Goal: Task Accomplishment & Management: Complete application form

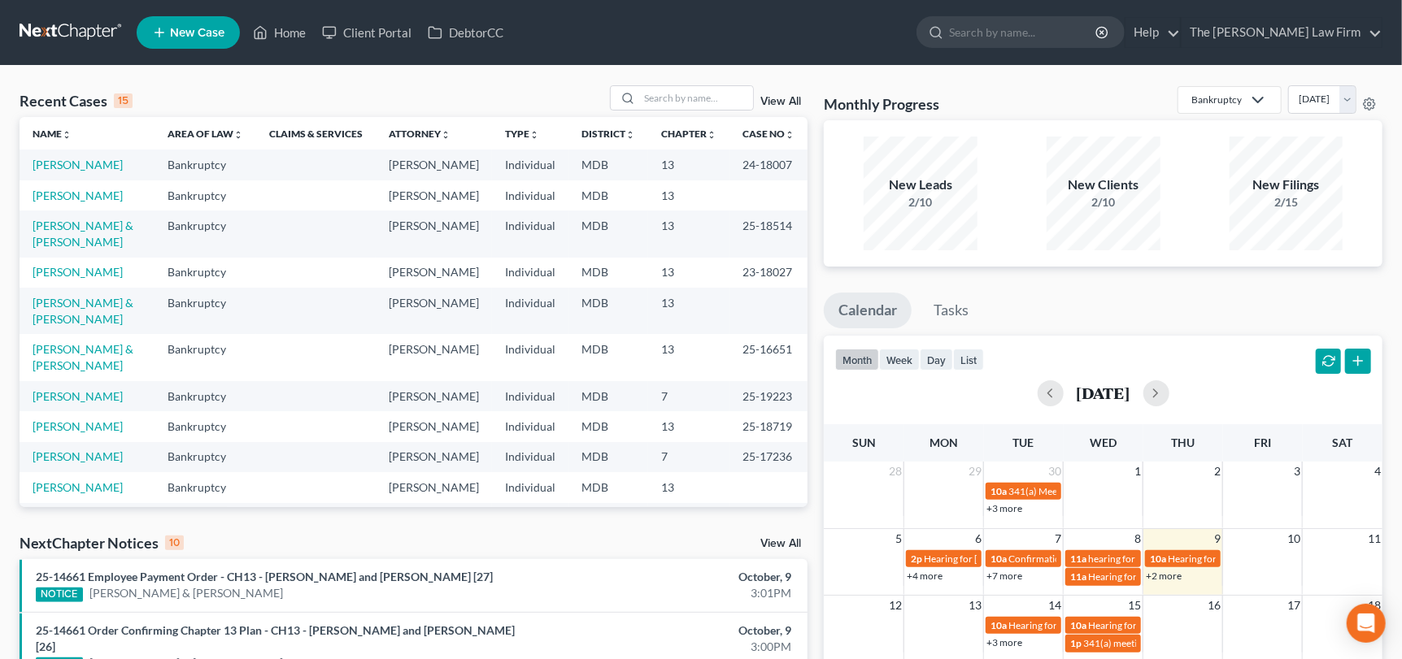
click at [189, 31] on span "New Case" at bounding box center [197, 33] width 54 height 12
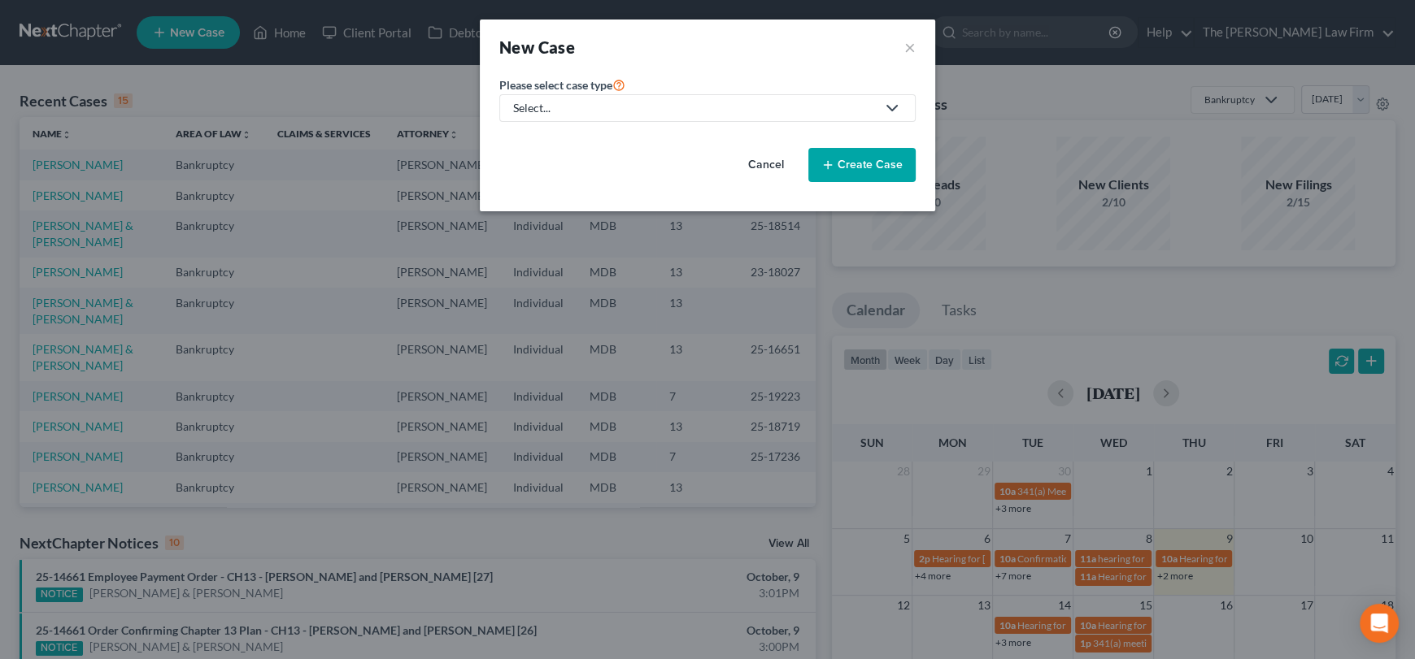
click at [529, 113] on div "Select..." at bounding box center [694, 108] width 363 height 16
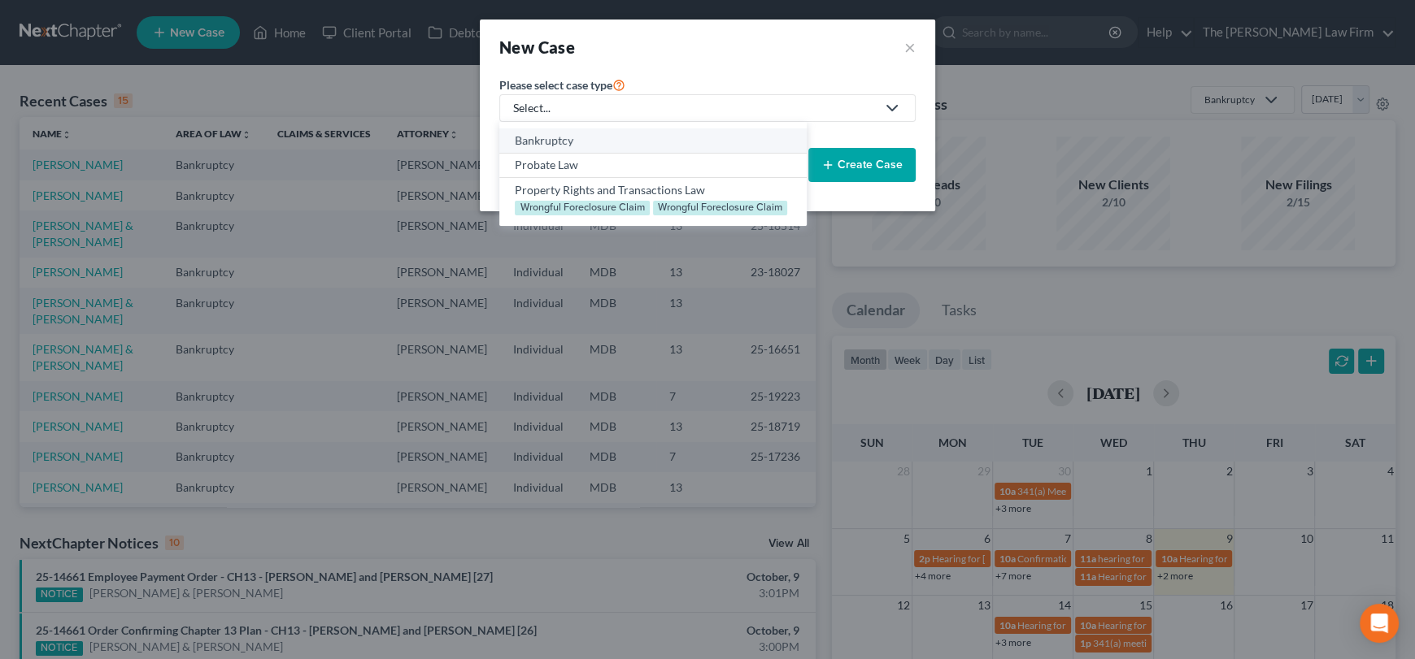
click at [550, 143] on div "Bankruptcy" at bounding box center [653, 141] width 276 height 16
select select "38"
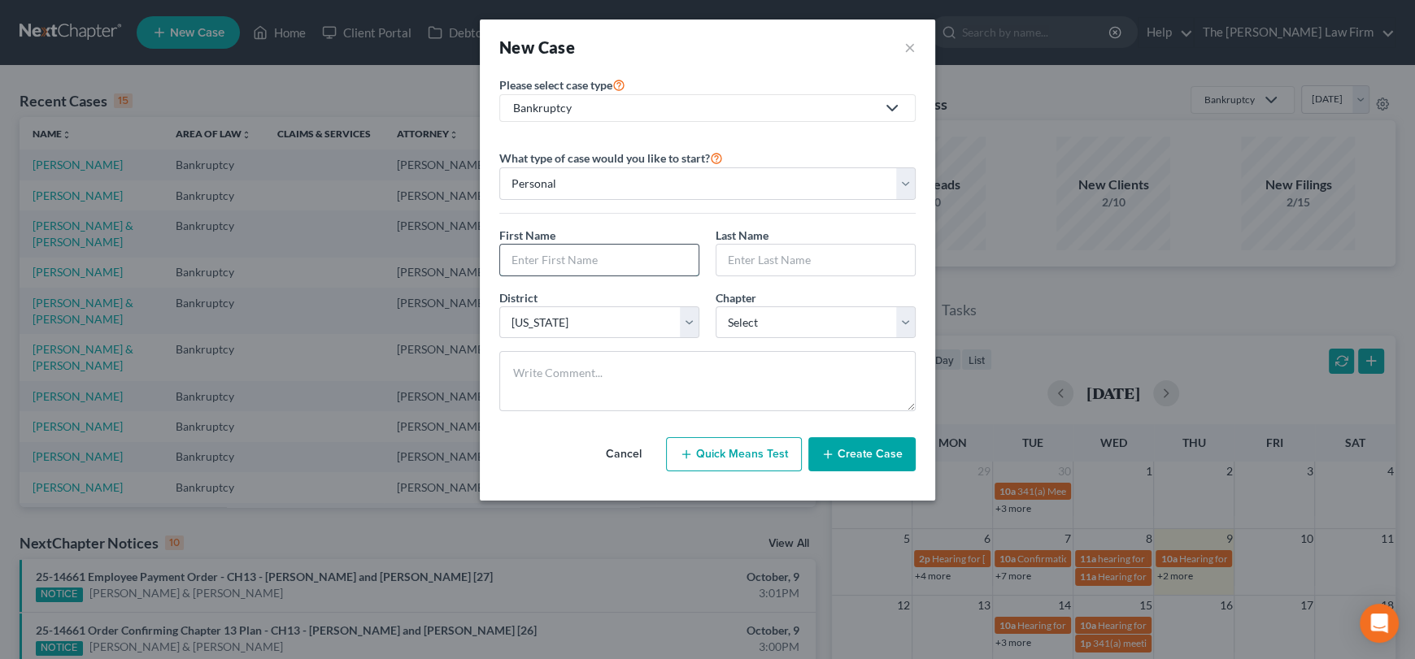
click at [569, 257] on input "text" at bounding box center [599, 260] width 198 height 31
type input "Jason"
click at [760, 263] on input "text" at bounding box center [815, 260] width 198 height 31
type input "Durner"
drag, startPoint x: 753, startPoint y: 315, endPoint x: 764, endPoint y: 320, distance: 12.1
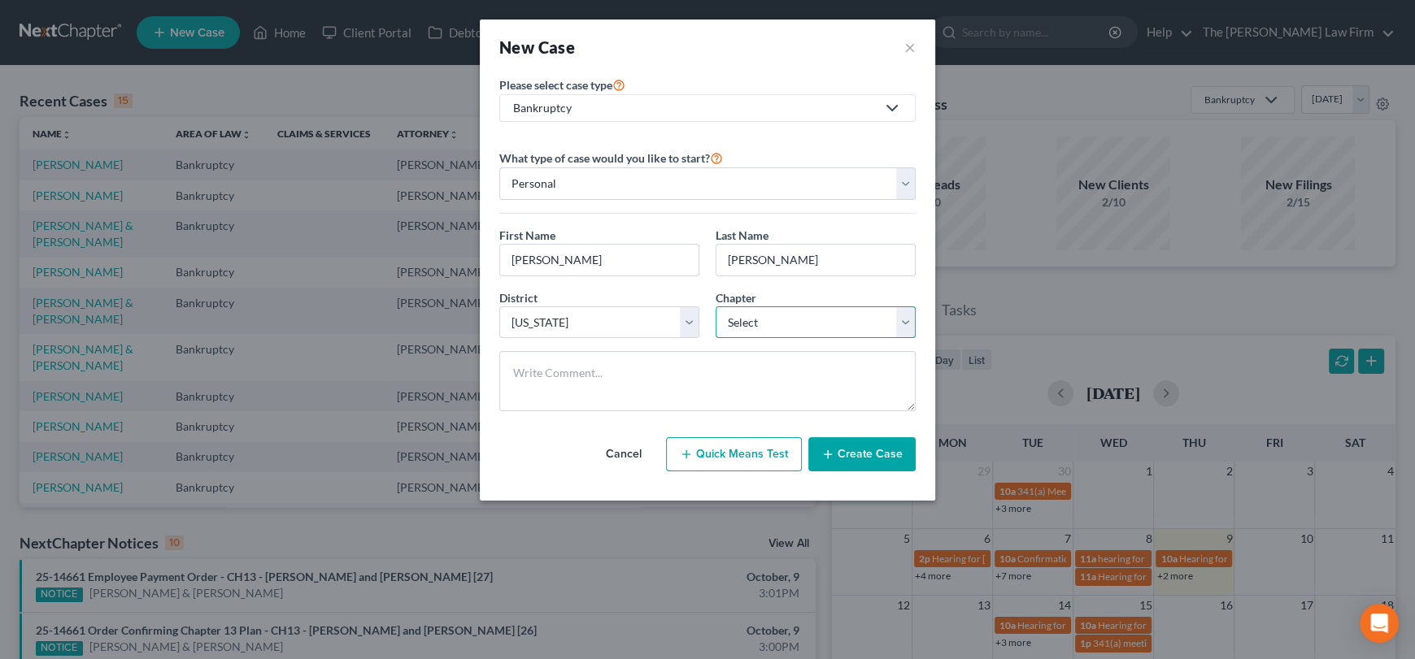
click at [755, 315] on select "Select 7 11 12 13" at bounding box center [815, 323] width 200 height 33
select select "0"
click at [715, 307] on select "Select 7 11 12 13" at bounding box center [815, 323] width 200 height 33
drag, startPoint x: 850, startPoint y: 455, endPoint x: 630, endPoint y: 11, distance: 495.9
click at [850, 451] on button "Create Case" at bounding box center [861, 454] width 107 height 34
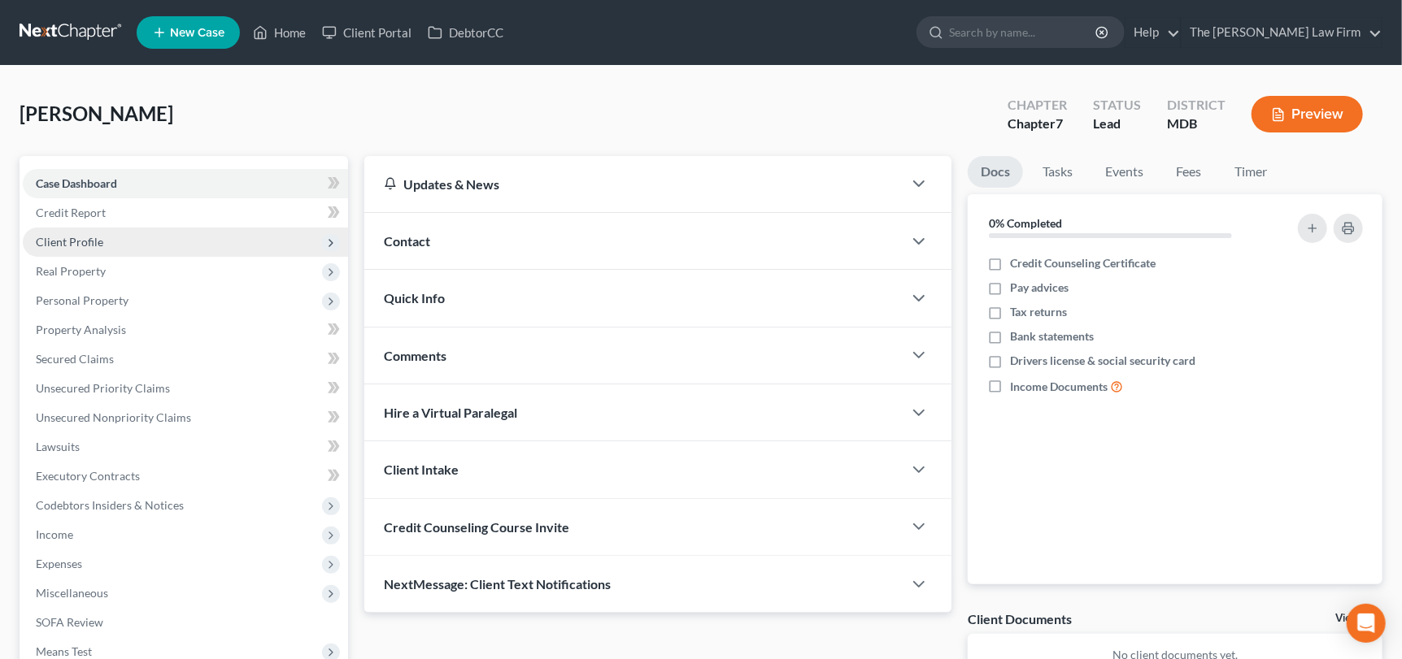
click at [83, 233] on span "Client Profile" at bounding box center [185, 242] width 325 height 29
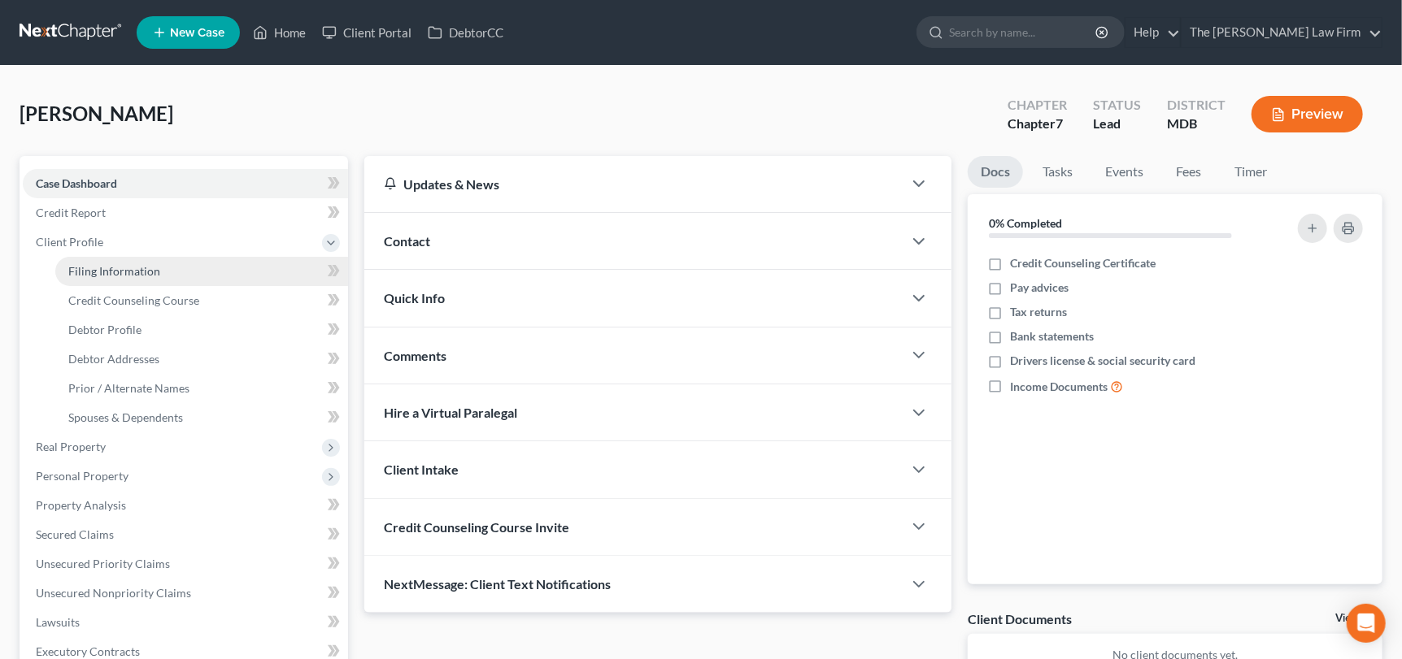
click at [92, 272] on span "Filing Information" at bounding box center [114, 271] width 92 height 14
select select "1"
select select "0"
select select "38"
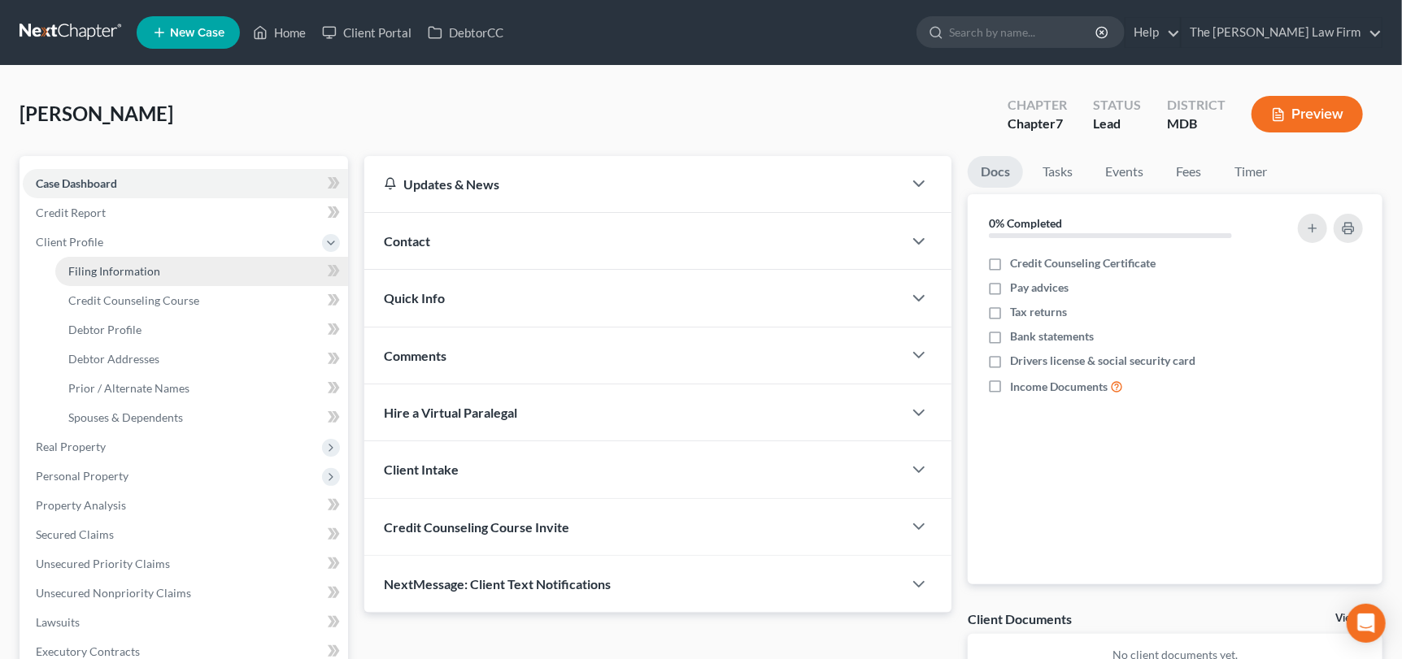
select select "0"
select select "21"
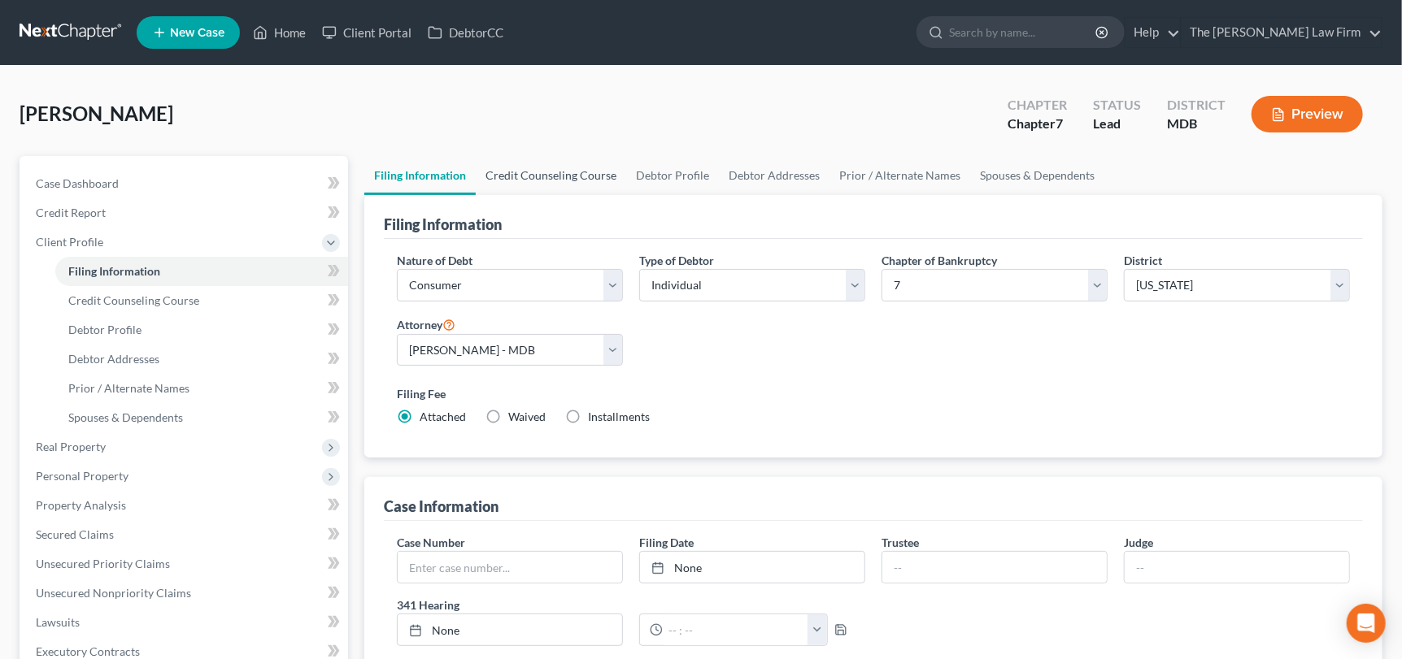
click at [563, 187] on link "Credit Counseling Course" at bounding box center [551, 175] width 150 height 39
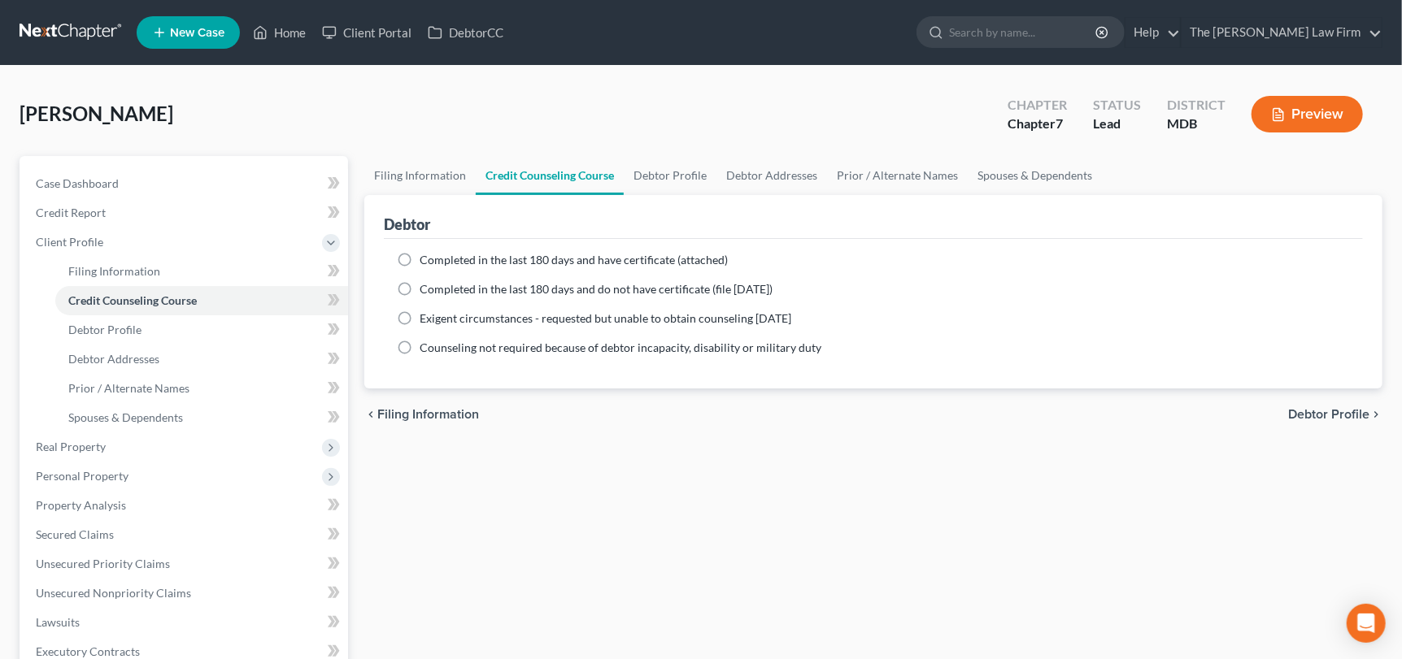
click at [522, 293] on span "Completed in the last 180 days and do not have certificate (file within 14 days)" at bounding box center [596, 289] width 353 height 14
click at [437, 292] on input "Completed in the last 180 days and do not have certificate (file within 14 days)" at bounding box center [431, 286] width 11 height 11
radio input "true"
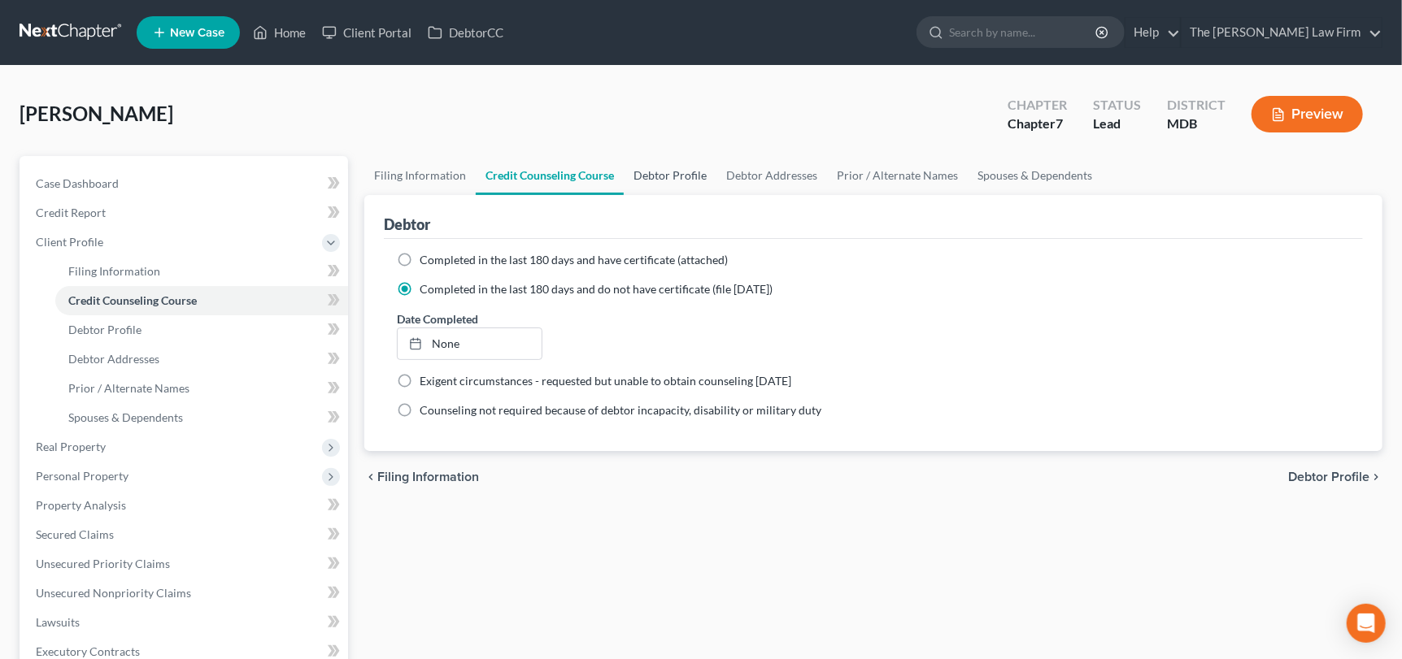
click at [651, 180] on link "Debtor Profile" at bounding box center [670, 175] width 93 height 39
select select "0"
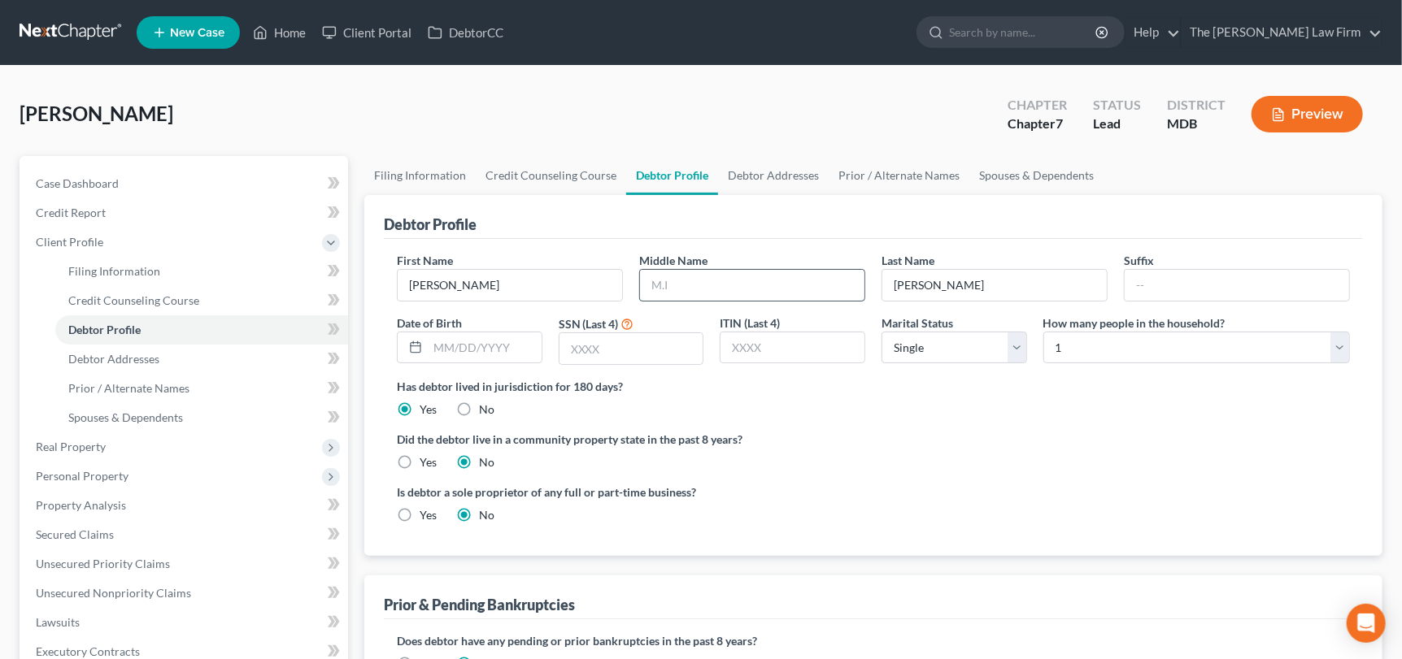
click at [726, 292] on input "text" at bounding box center [752, 285] width 224 height 31
type input "Eric"
click at [506, 354] on input "text" at bounding box center [485, 348] width 114 height 31
type input "08/23/1979"
click at [631, 341] on input "text" at bounding box center [631, 348] width 144 height 31
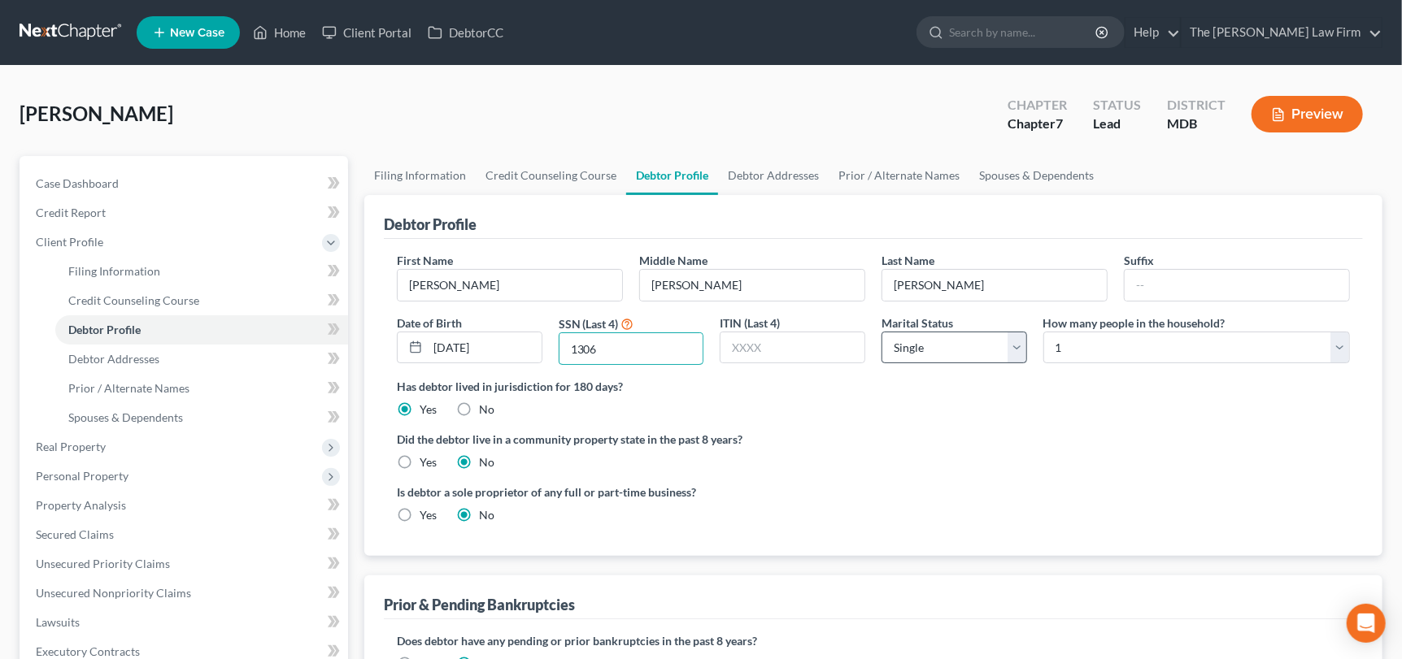
type input "1306"
click at [943, 358] on select "Select Single Married Separated Divorced Widowed" at bounding box center [954, 348] width 146 height 33
select select "1"
click at [881, 332] on select "Select Single Married Separated Divorced Widowed" at bounding box center [954, 348] width 146 height 33
click at [1076, 357] on select "Select 1 2 3 4 5 6 7 8 9 10 11 12 13 14 15 16 17 18 19 20" at bounding box center [1196, 348] width 307 height 33
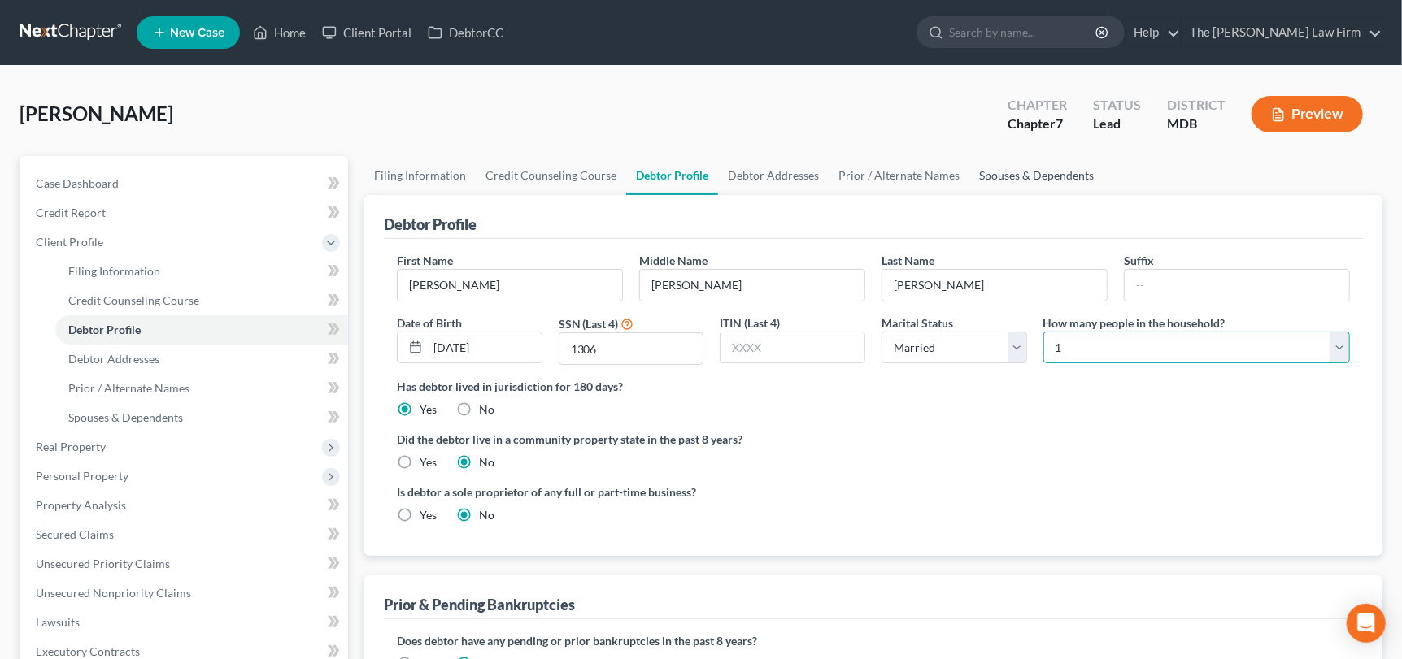
select select "2"
click at [1043, 332] on select "Select 1 2 3 4 5 6 7 8 9 10 11 12 13 14 15 16 17 18 19 20" at bounding box center [1196, 348] width 307 height 33
click at [770, 176] on link "Debtor Addresses" at bounding box center [773, 175] width 111 height 39
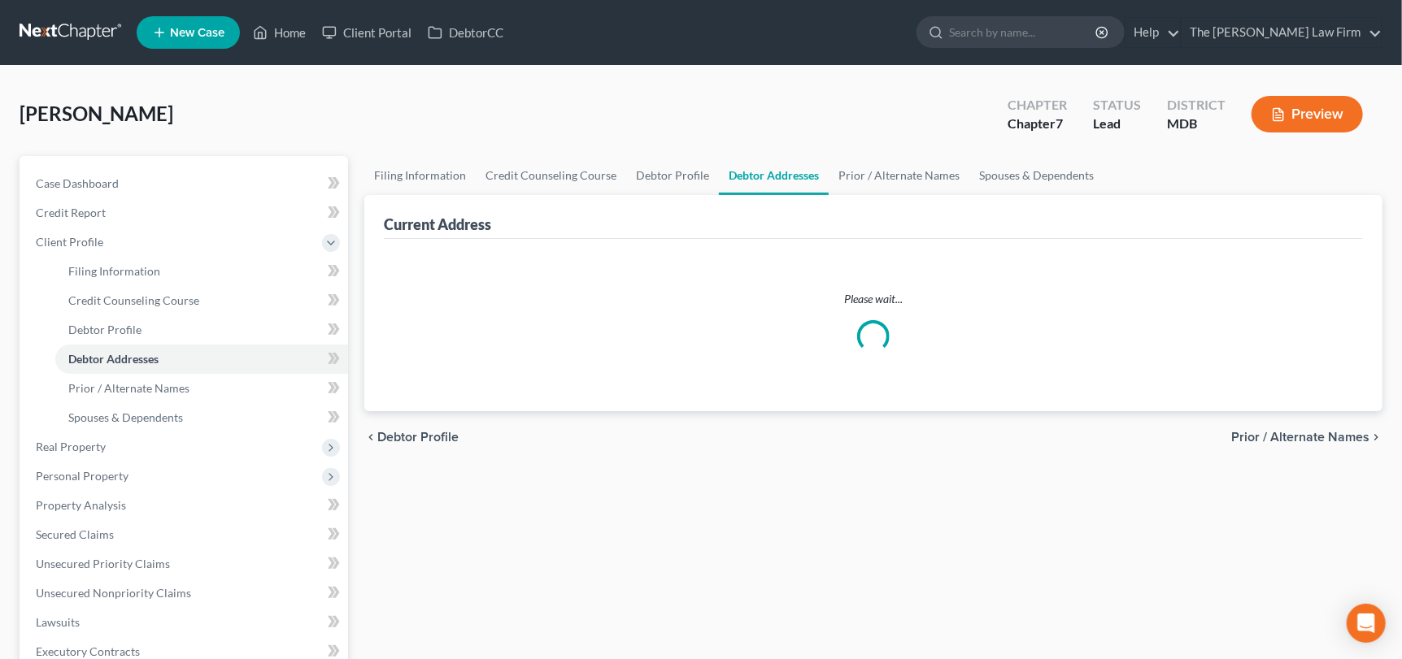
select select "0"
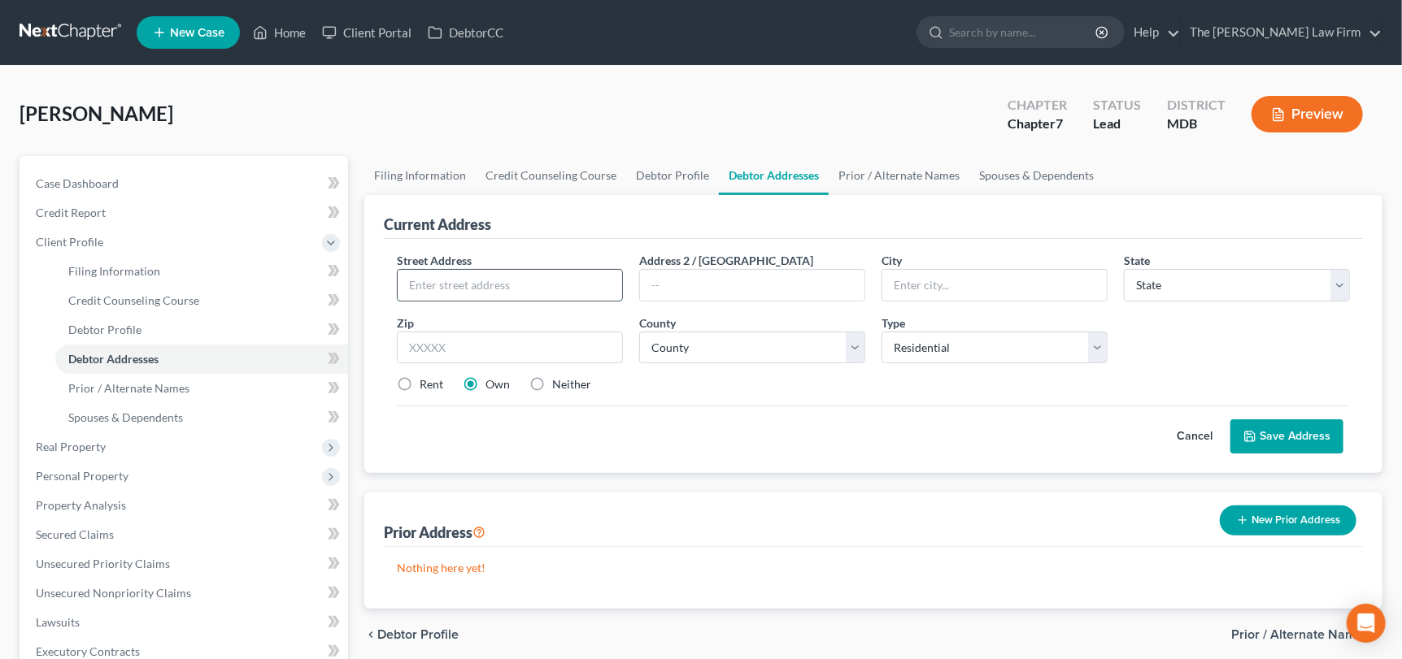
click at [523, 281] on input "text" at bounding box center [510, 285] width 224 height 31
type input "8324"
click at [683, 282] on input "text" at bounding box center [752, 285] width 224 height 31
click at [959, 292] on input "text" at bounding box center [994, 285] width 224 height 31
click at [580, 350] on input "text" at bounding box center [510, 348] width 226 height 33
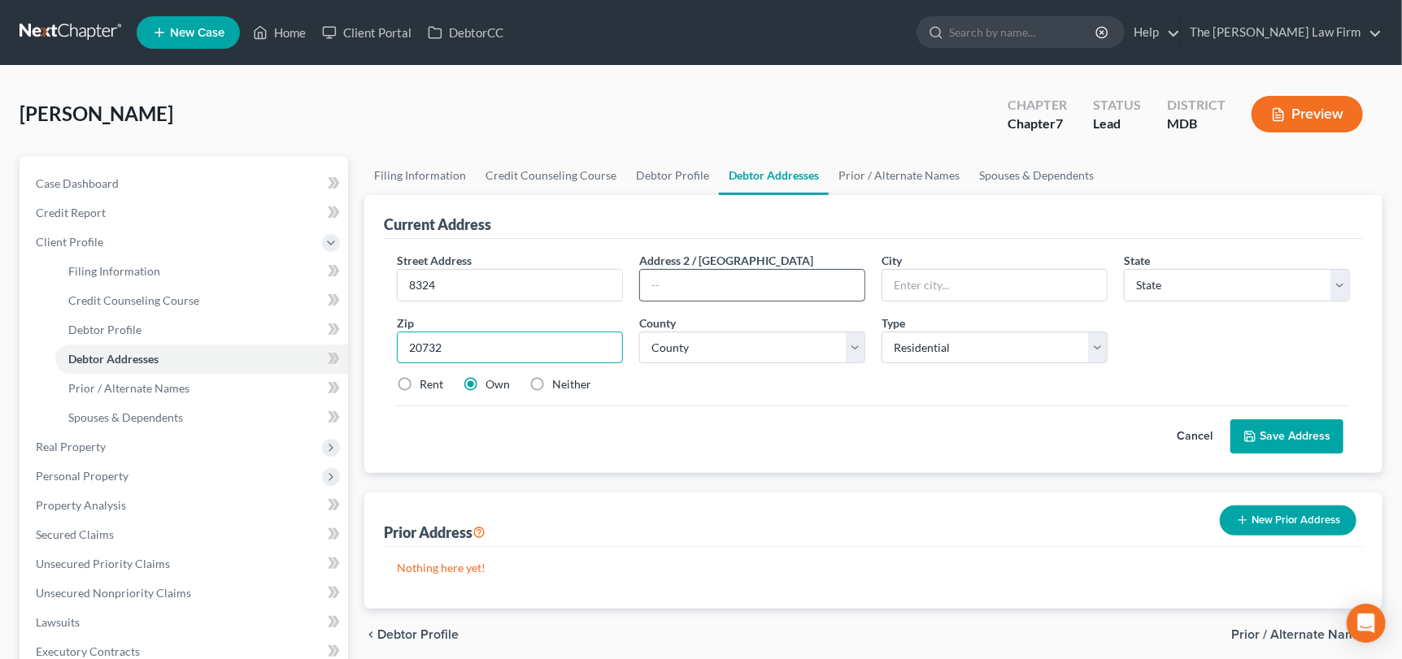
type input "20732"
click at [759, 284] on input "text" at bounding box center [752, 285] width 224 height 31
type input "Chesapeake Beach"
select select "21"
click at [496, 292] on input "8324" at bounding box center [510, 285] width 224 height 31
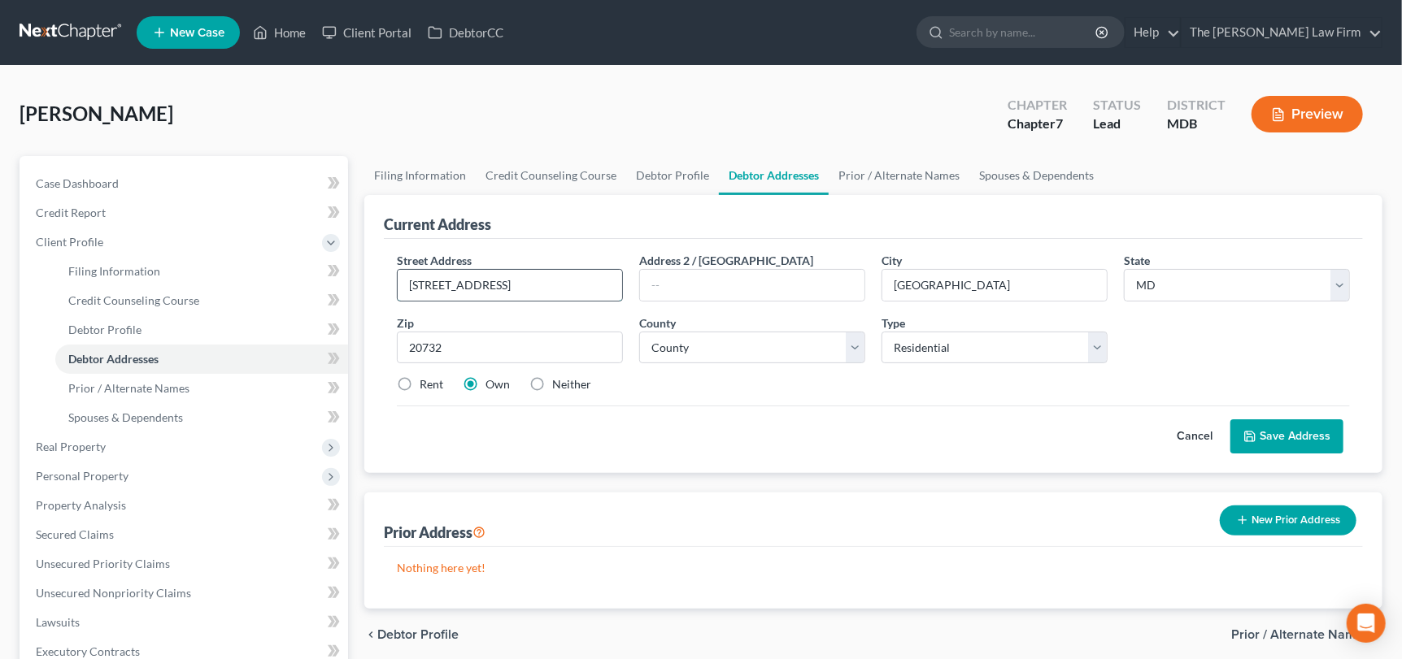
drag, startPoint x: 520, startPoint y: 288, endPoint x: 441, endPoint y: 277, distance: 79.6
click at [400, 277] on input "8324 Legacy Circle" at bounding box center [510, 285] width 224 height 31
type input "8324 Legacy Circle"
click at [743, 350] on select "County Allegany County Anne Arundel County Baltimore County Baltimore city Calv…" at bounding box center [752, 348] width 226 height 33
click at [639, 332] on select "County Allegany County Anne Arundel County Baltimore County Baltimore city Calv…" at bounding box center [752, 348] width 226 height 33
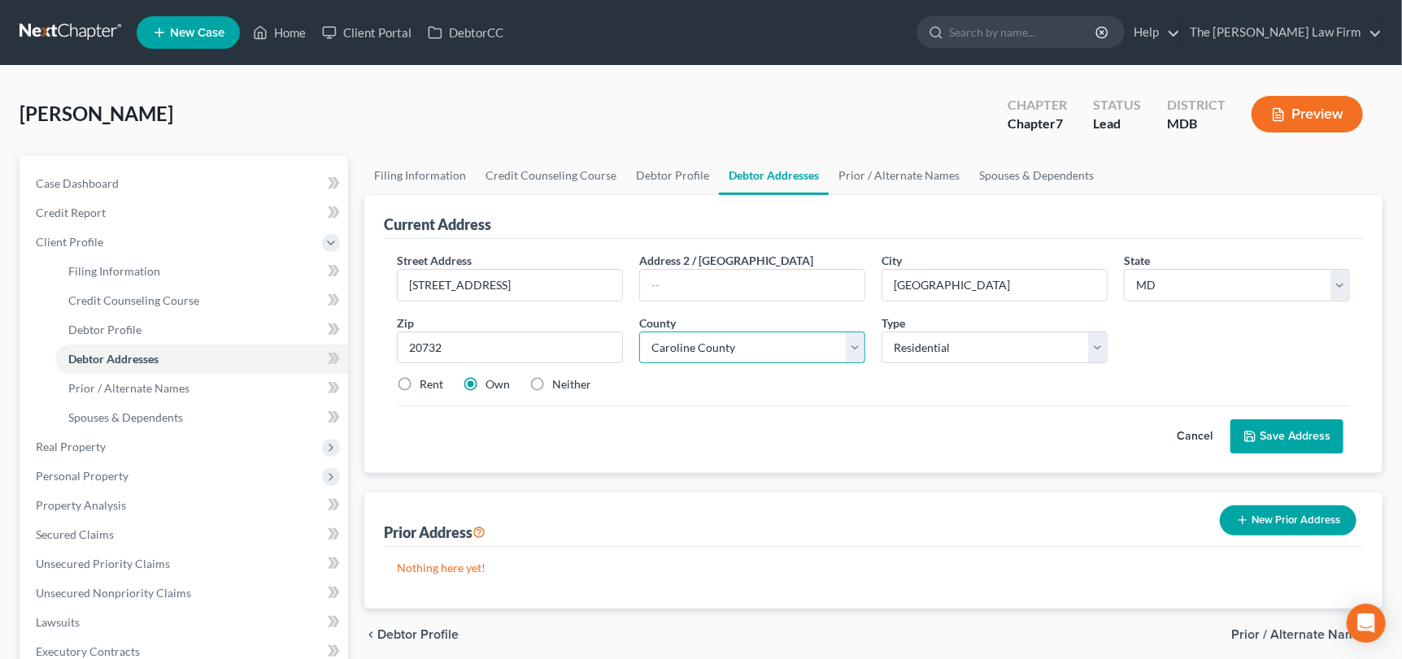
click at [724, 338] on select "County Allegany County Anne Arundel County Baltimore County Baltimore city Calv…" at bounding box center [752, 348] width 226 height 33
select select "4"
click at [639, 332] on select "County Allegany County Anne Arundel County Baltimore County Baltimore city Calv…" at bounding box center [752, 348] width 226 height 33
click at [1295, 433] on button "Save Address" at bounding box center [1286, 437] width 113 height 34
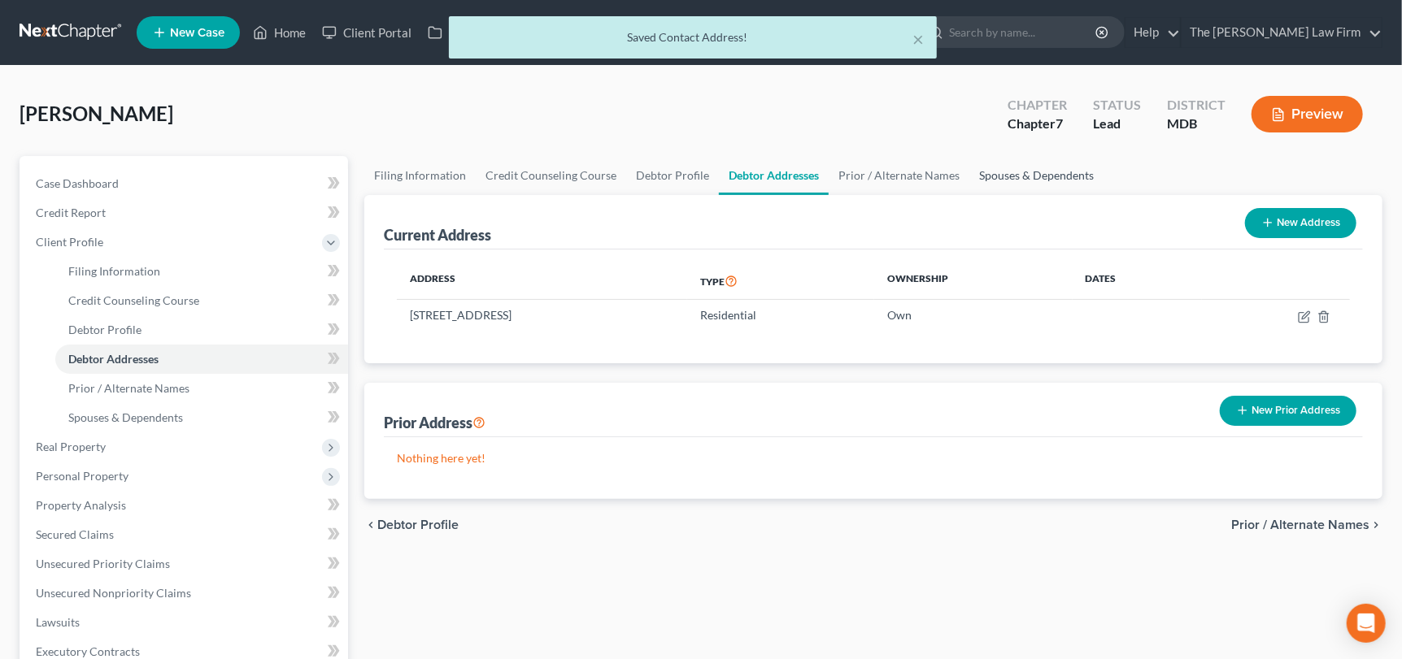
click at [1007, 172] on link "Spouses & Dependents" at bounding box center [1036, 175] width 134 height 39
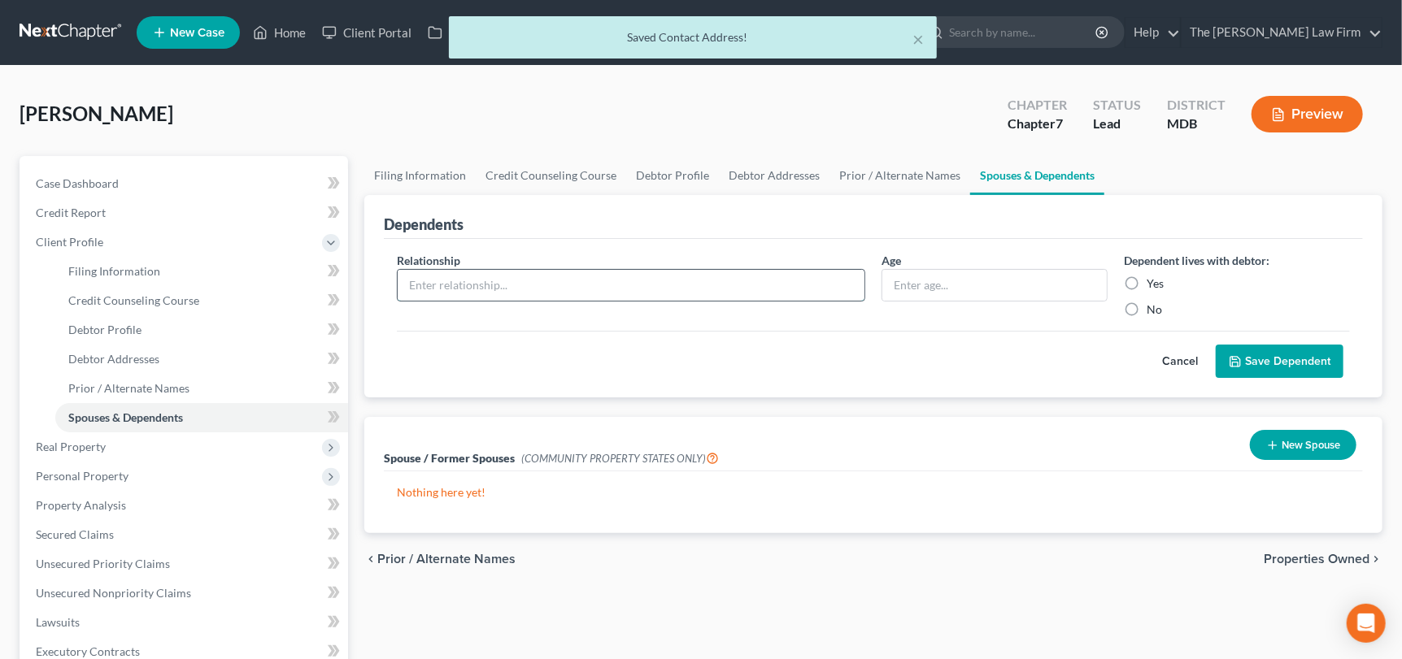
click at [489, 298] on input "text" at bounding box center [631, 285] width 467 height 31
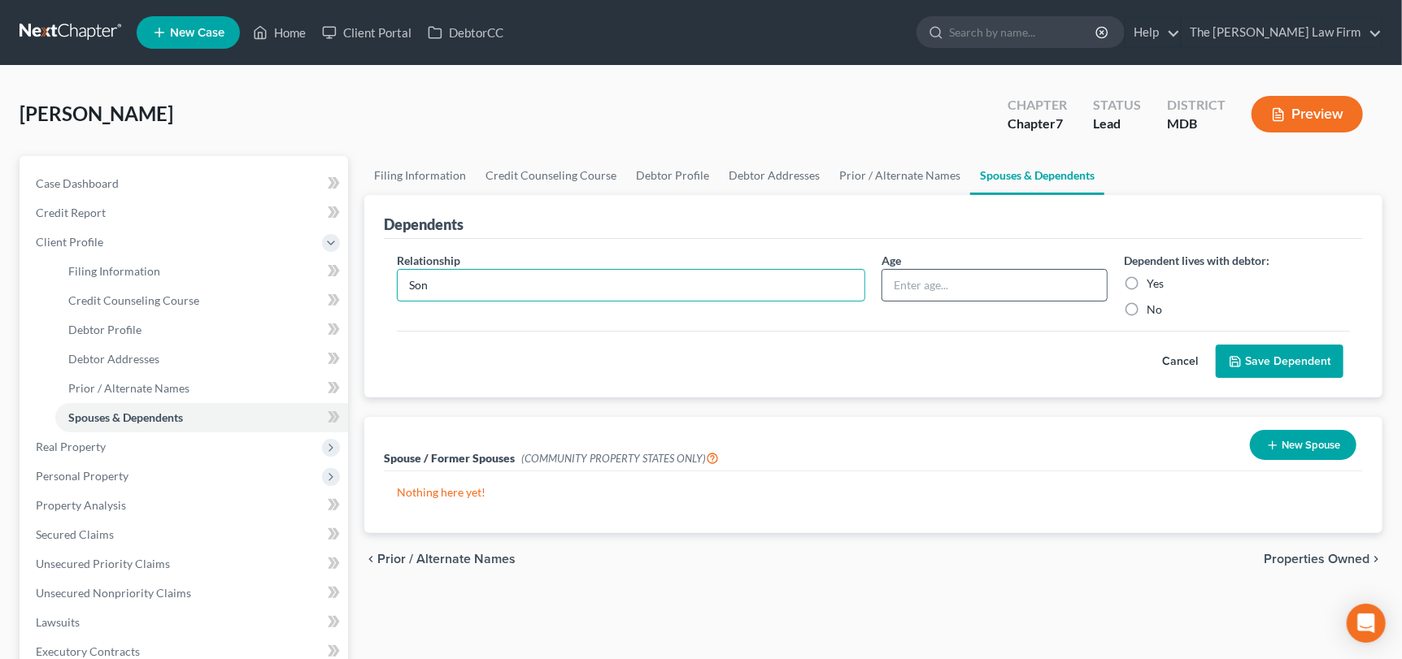
type input "Son"
click at [944, 284] on input "text" at bounding box center [994, 285] width 224 height 31
type input "14"
drag, startPoint x: 1129, startPoint y: 285, endPoint x: 1233, endPoint y: 311, distance: 107.3
click at [1146, 285] on label "Yes" at bounding box center [1154, 284] width 17 height 16
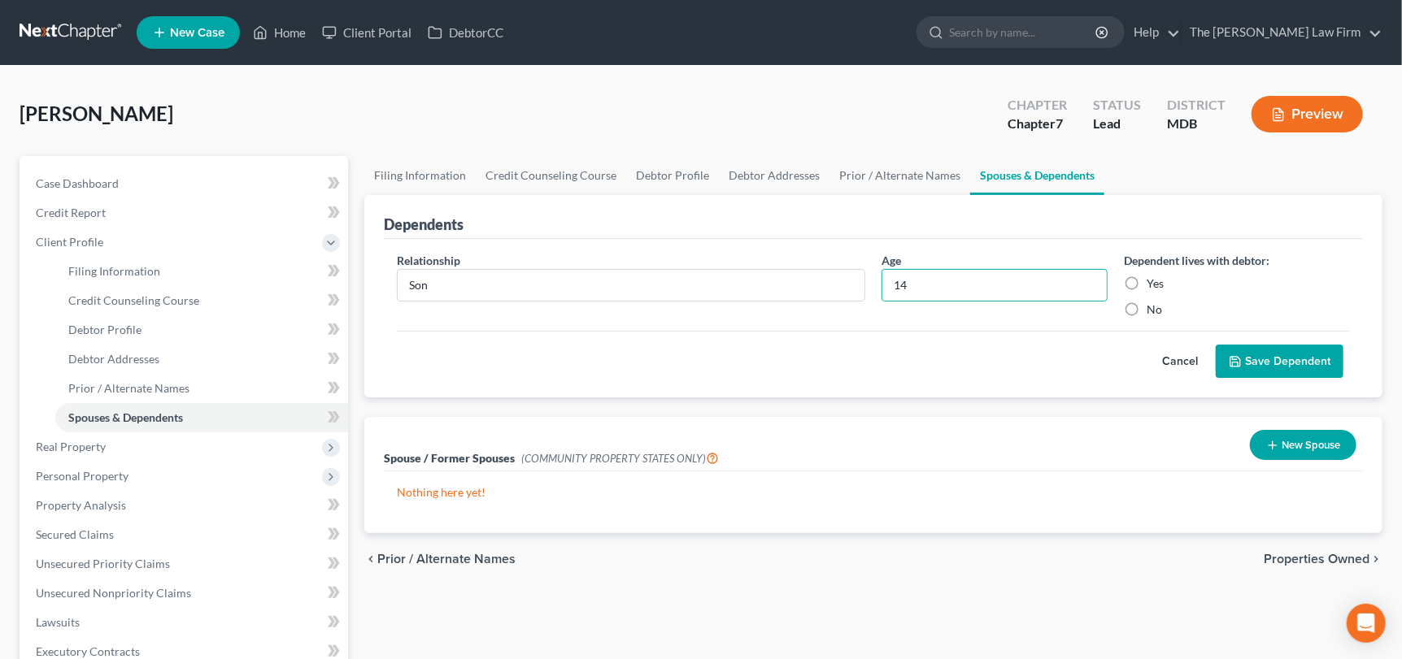
click at [1153, 285] on input "Yes" at bounding box center [1158, 281] width 11 height 11
radio input "true"
click at [1262, 350] on button "Save Dependent" at bounding box center [1279, 362] width 128 height 34
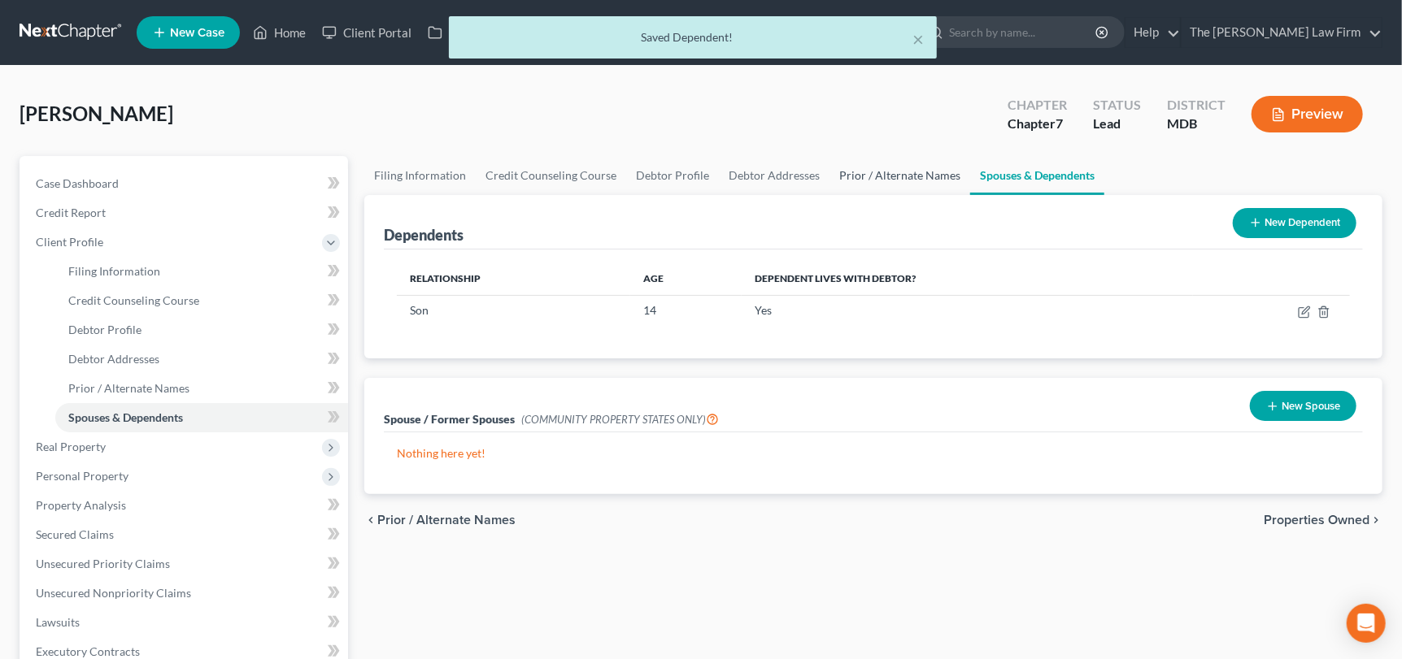
click at [899, 175] on link "Prior / Alternate Names" at bounding box center [899, 175] width 141 height 39
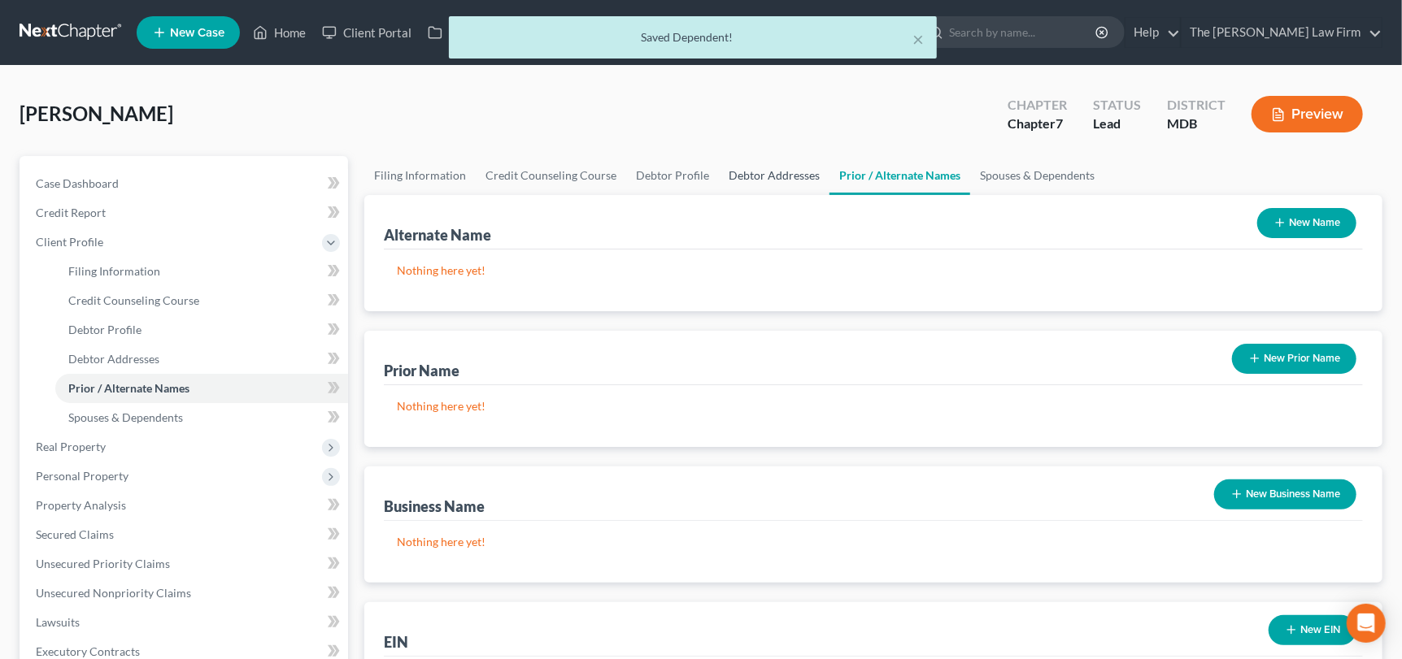
click at [769, 175] on link "Debtor Addresses" at bounding box center [774, 175] width 111 height 39
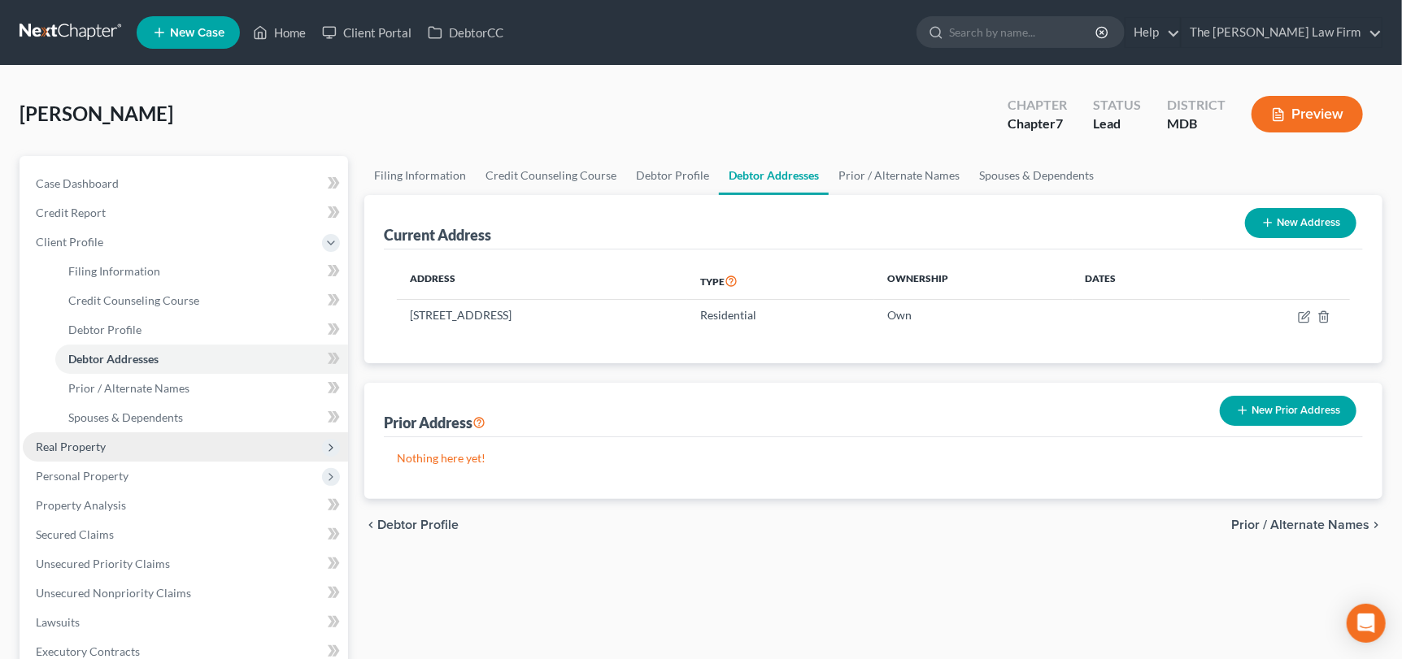
click at [66, 441] on span "Real Property" at bounding box center [71, 447] width 70 height 14
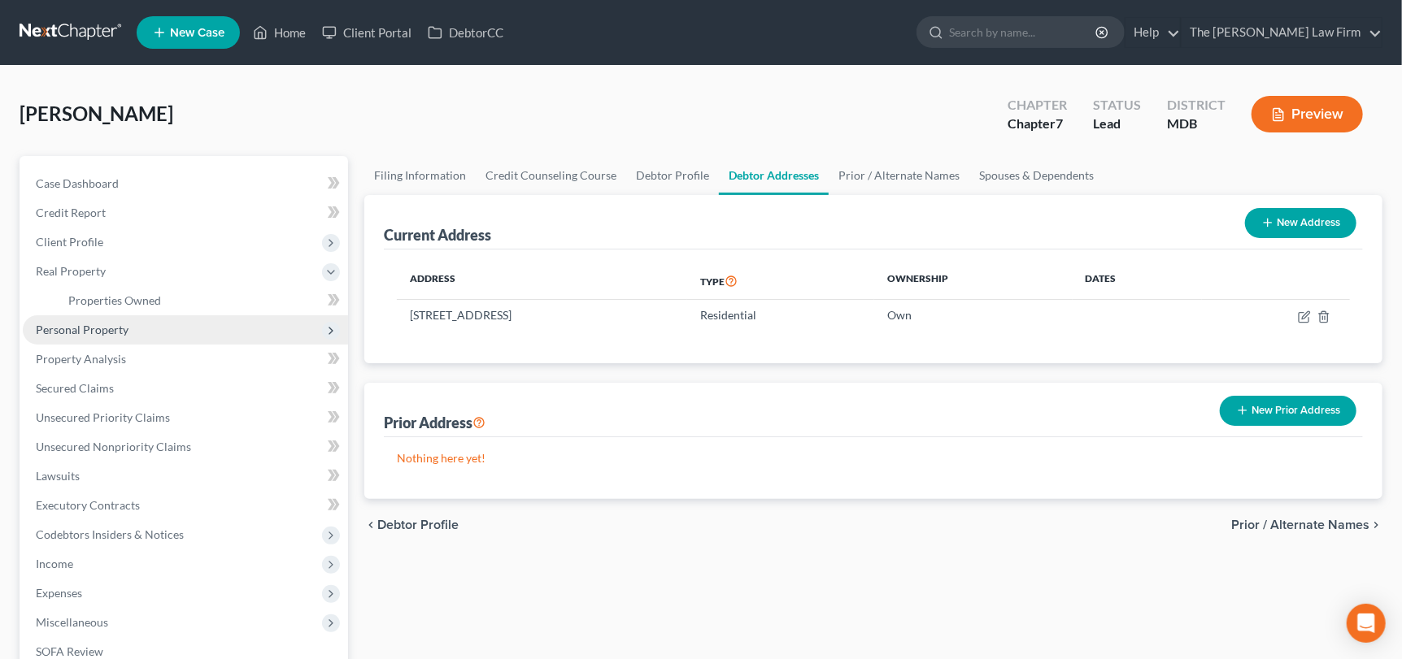
click at [77, 328] on span "Personal Property" at bounding box center [82, 330] width 93 height 14
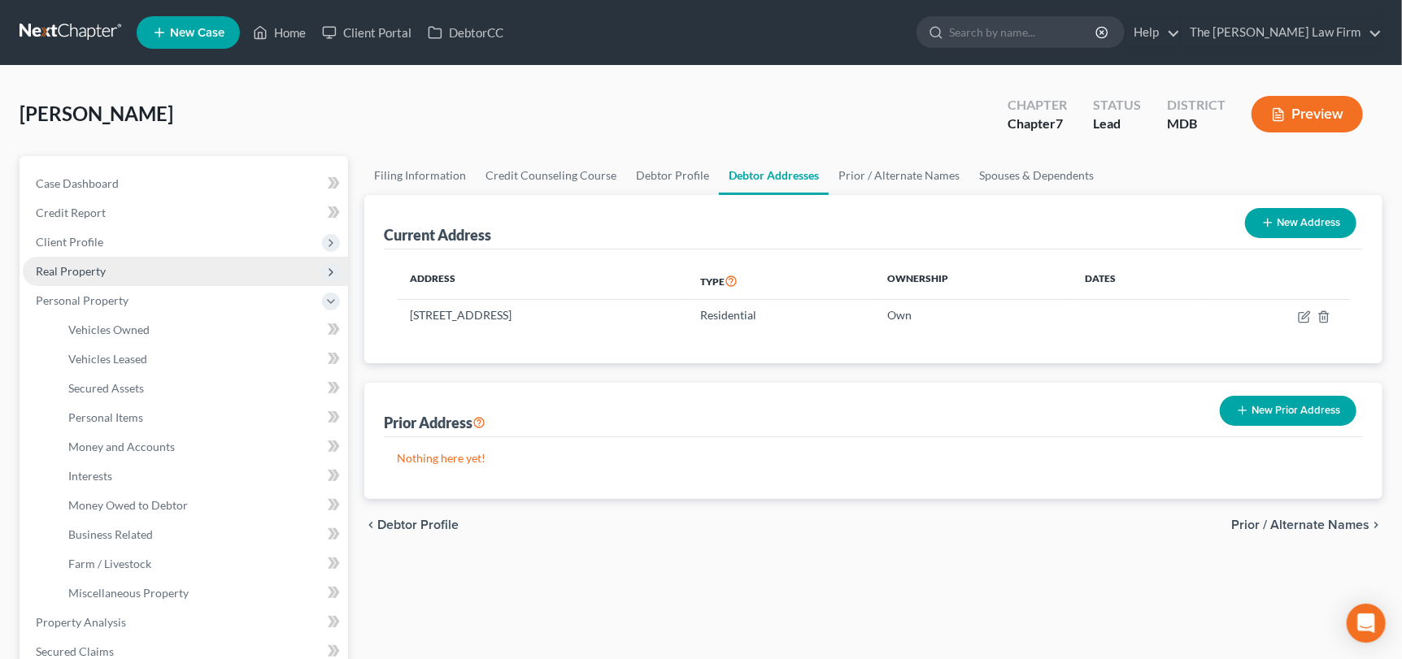
click at [103, 276] on span "Real Property" at bounding box center [71, 271] width 70 height 14
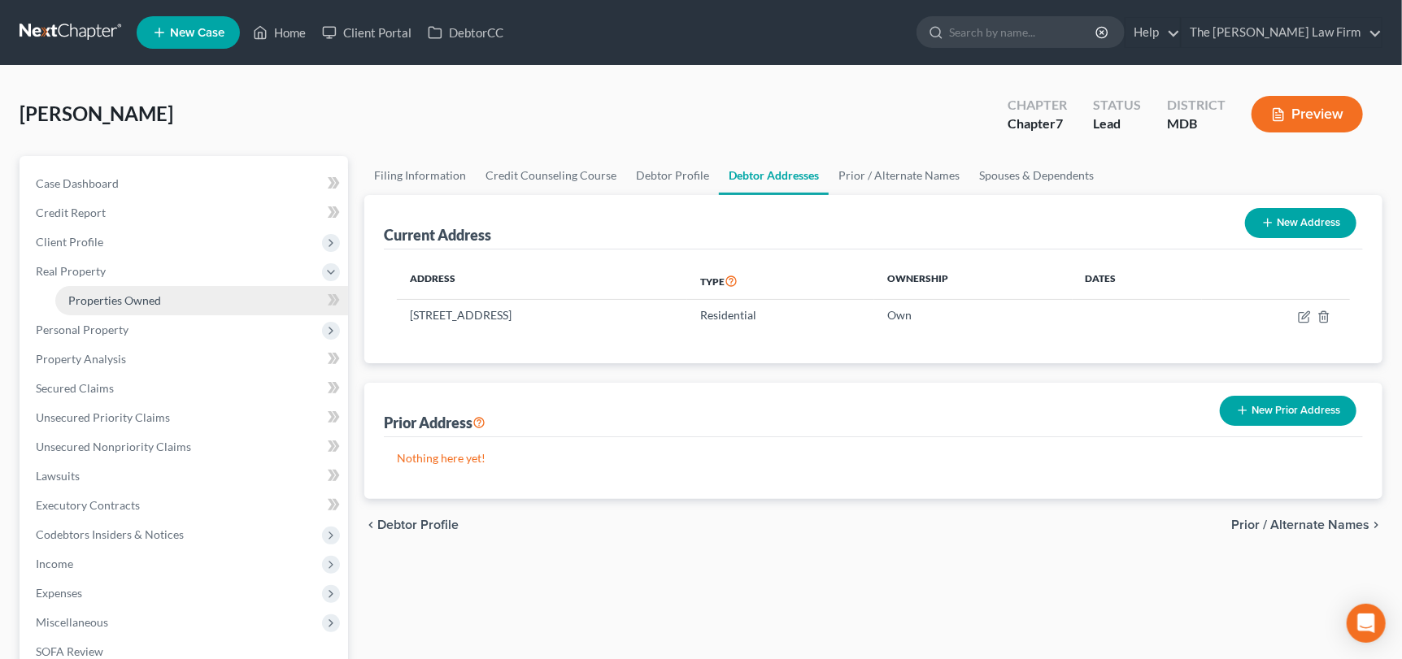
drag, startPoint x: 98, startPoint y: 296, endPoint x: 120, endPoint y: 295, distance: 22.0
click at [99, 296] on span "Properties Owned" at bounding box center [114, 301] width 93 height 14
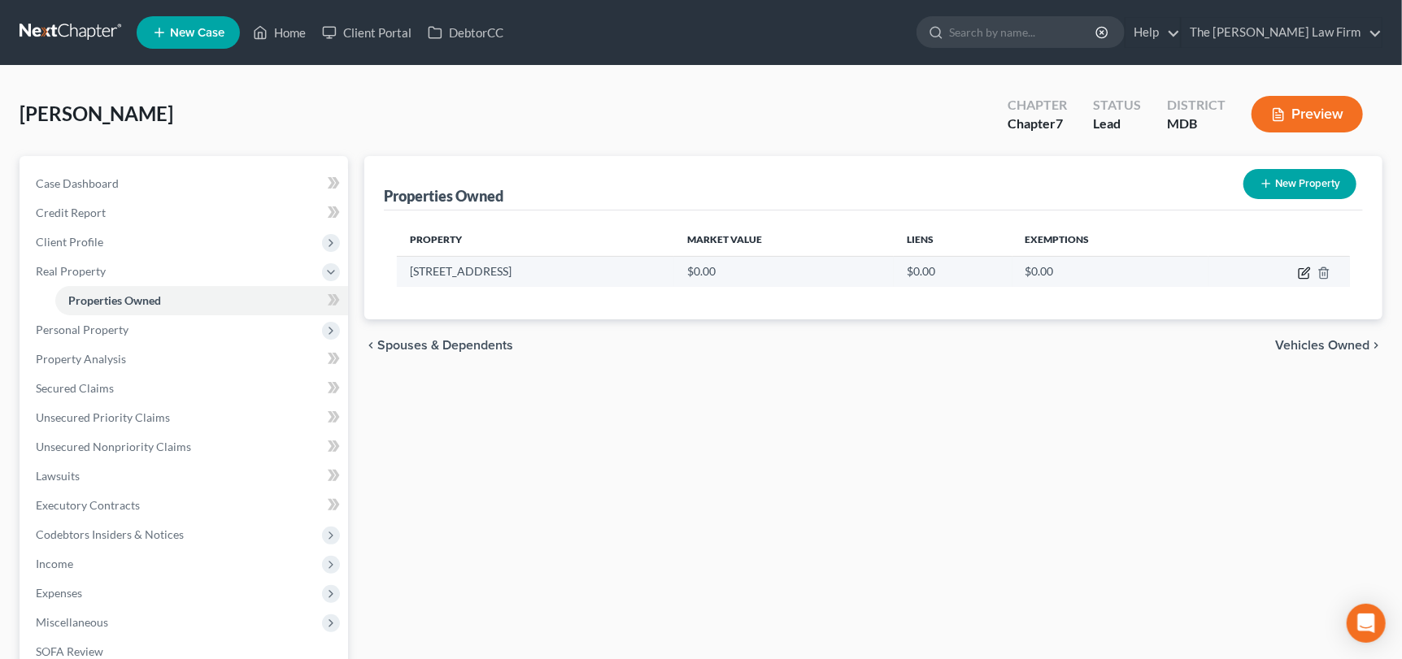
click at [1298, 275] on icon "button" at bounding box center [1303, 274] width 10 height 10
select select "21"
select select "4"
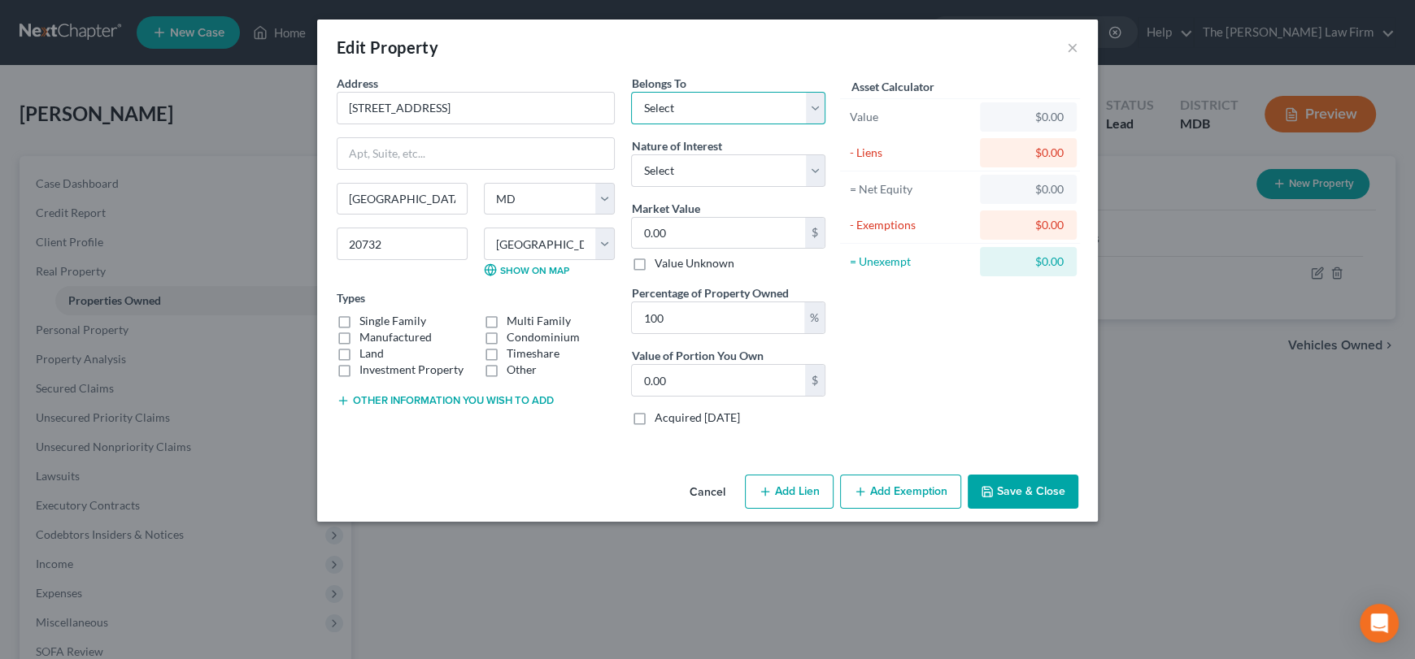
click at [711, 107] on select "Select Debtor 1 Only Debtor 2 Only Debtor 1 And Debtor 2 Only At Least One Of T…" at bounding box center [728, 108] width 194 height 33
select select "3"
click at [631, 92] on select "Select Debtor 1 Only Debtor 2 Only Debtor 1 And Debtor 2 Only At Least One Of T…" at bounding box center [728, 108] width 194 height 33
click at [676, 171] on select "Select Fee Simple Joint Tenant Life Estate Equitable Interest Future Interest T…" at bounding box center [728, 170] width 194 height 33
select select "0"
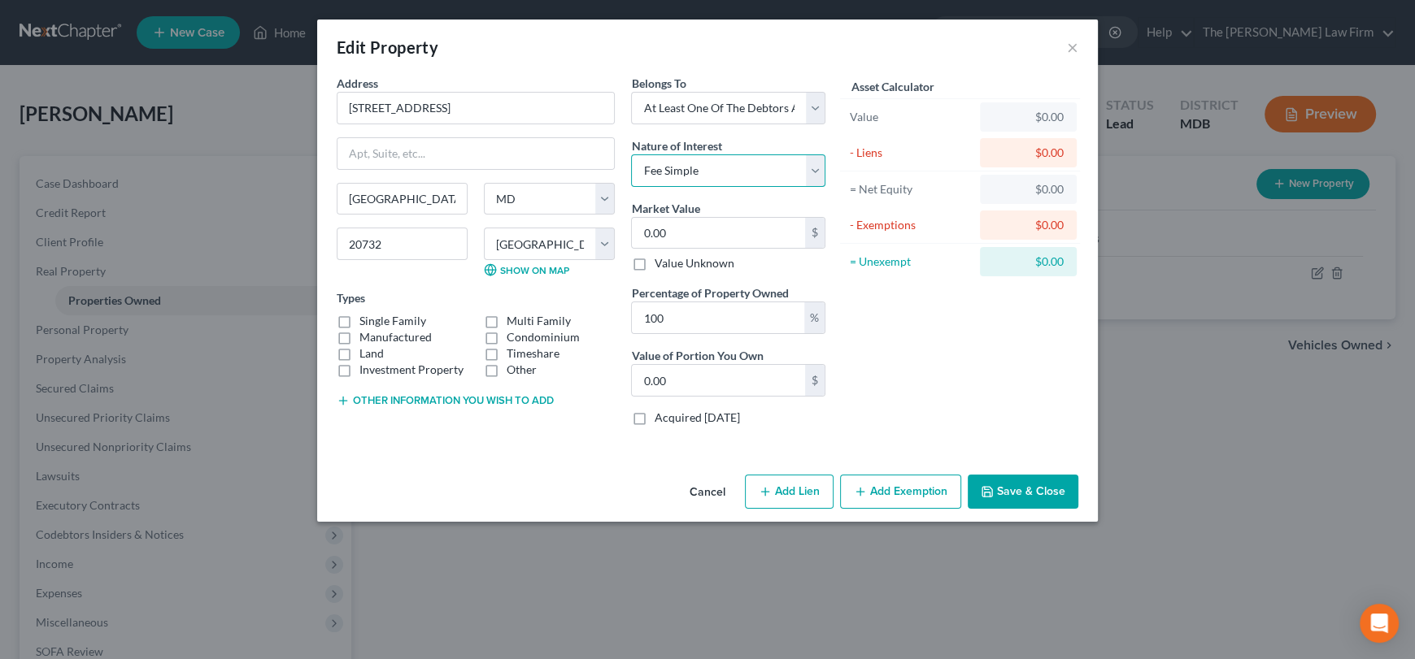
click at [631, 154] on select "Select Fee Simple Joint Tenant Life Estate Equitable Interest Future Interest T…" at bounding box center [728, 170] width 194 height 33
click at [359, 323] on label "Single Family" at bounding box center [392, 321] width 67 height 16
click at [366, 323] on input "Single Family" at bounding box center [371, 318] width 11 height 11
checkbox input "true"
click at [712, 204] on div "Market Value 0.00 $ Value Unknown" at bounding box center [728, 236] width 194 height 72
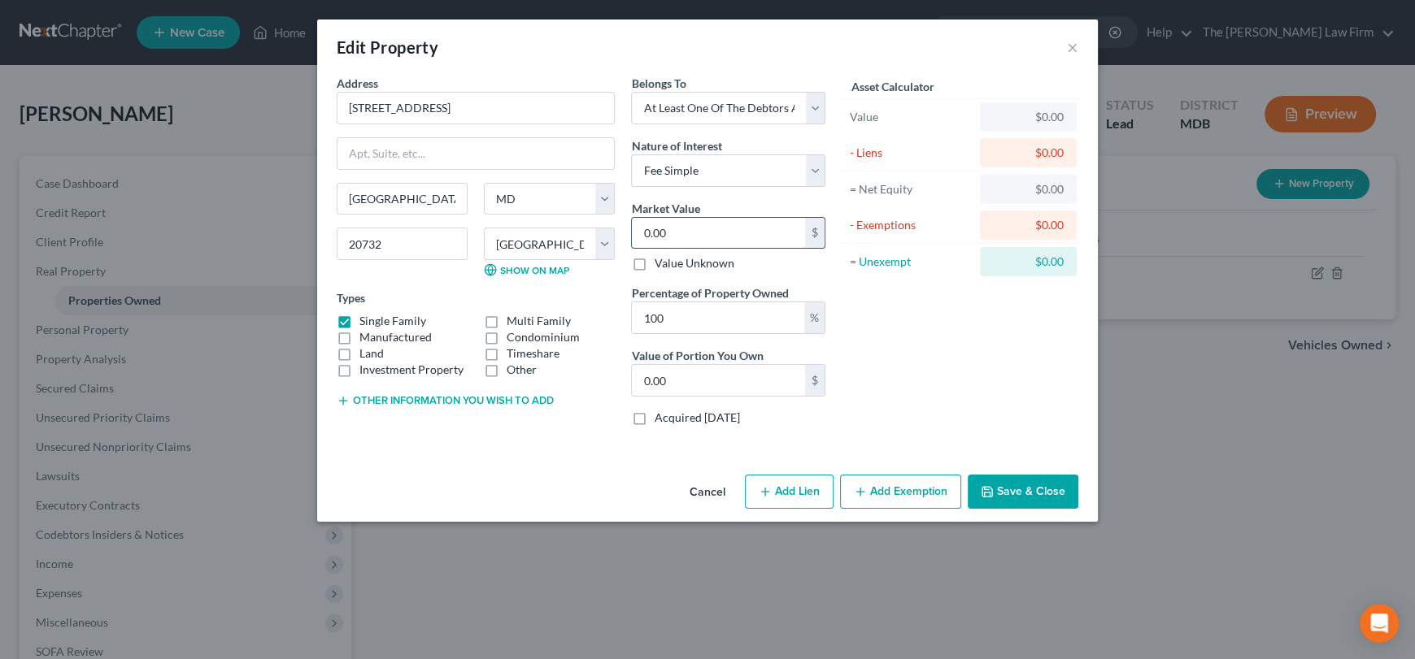
click at [714, 233] on input "0.00" at bounding box center [718, 233] width 173 height 31
type input "6"
type input "6.00"
type input "69"
type input "69.00"
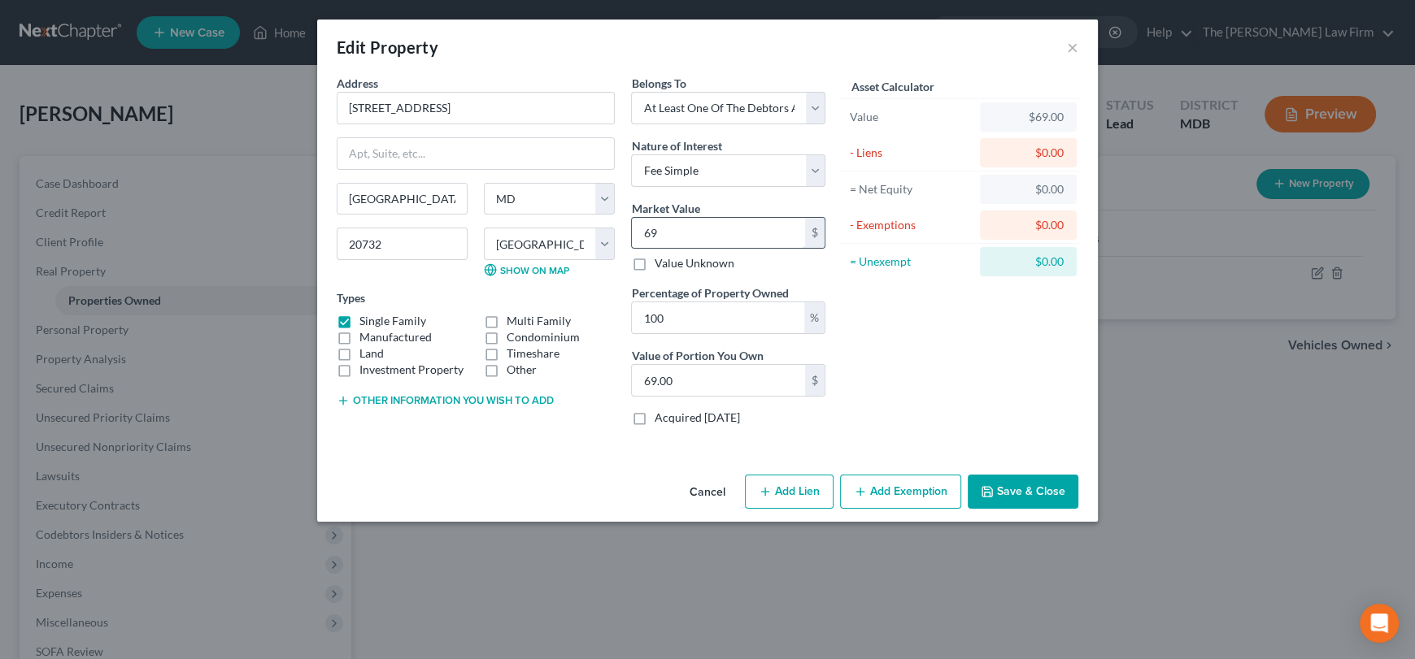
type input "693"
type input "693.00"
type input "6,939"
type input "6,939.00"
type input "6,9390"
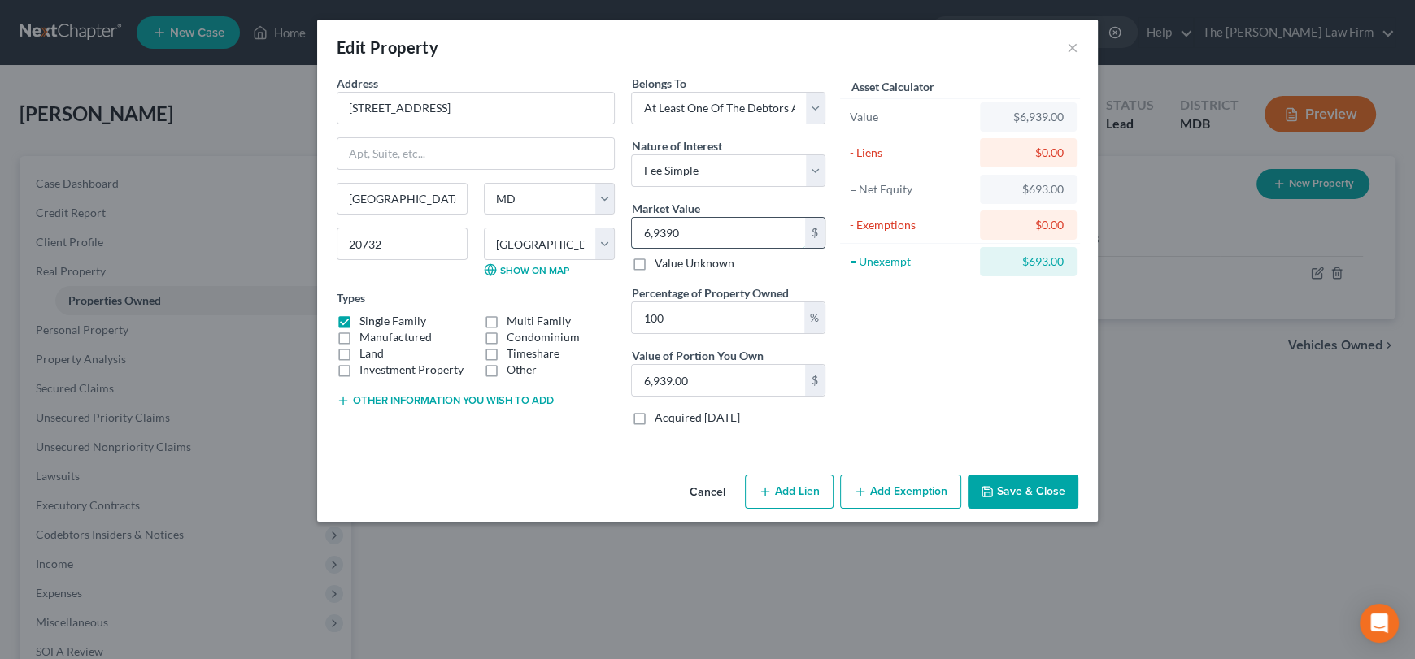
type input "69,390.00"
type input "69,3900"
type input "693,900.00"
type input "693,900"
click at [778, 491] on button "Add Lien" at bounding box center [789, 492] width 89 height 34
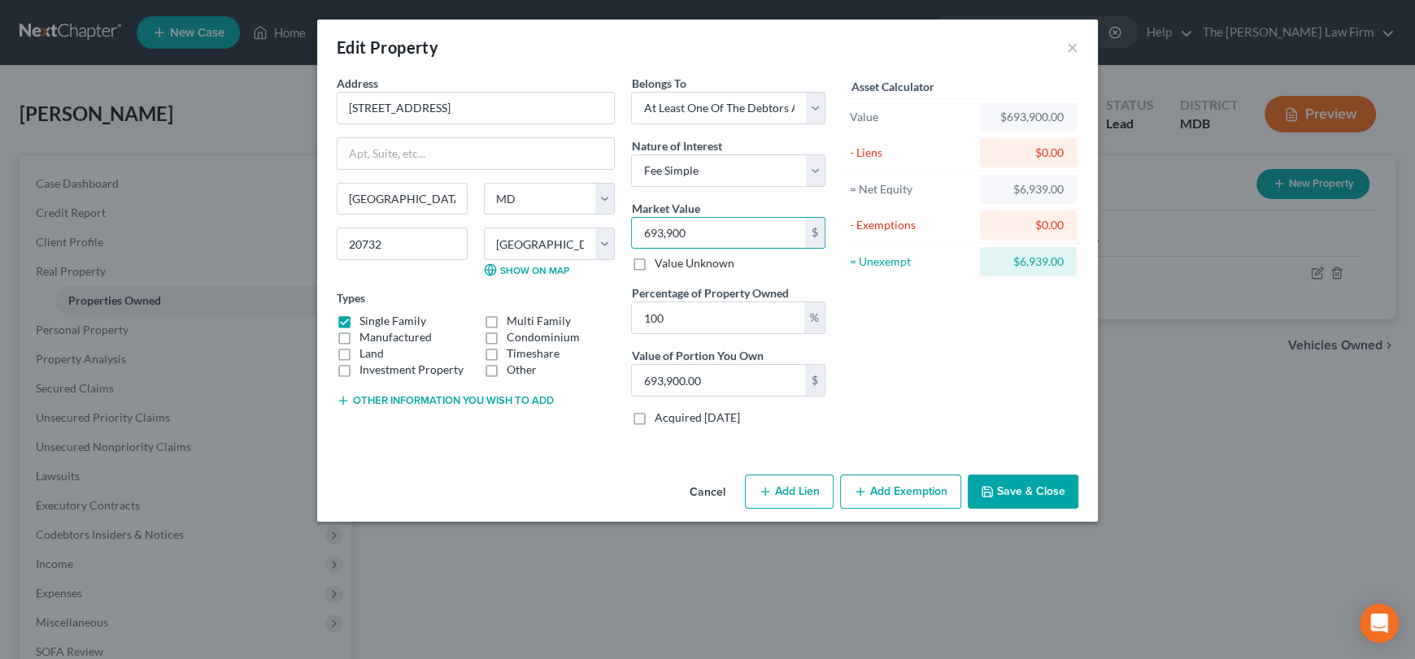
select select "3"
select select "0"
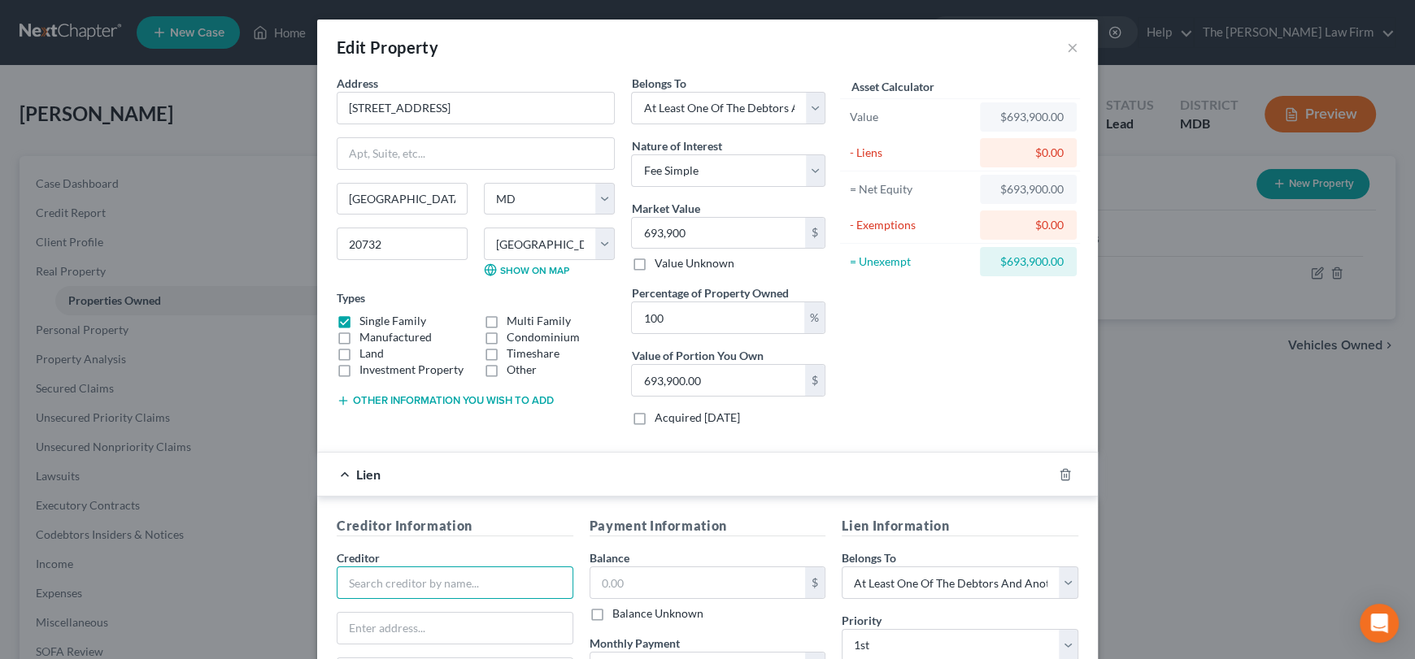
click at [465, 582] on input "text" at bounding box center [455, 583] width 237 height 33
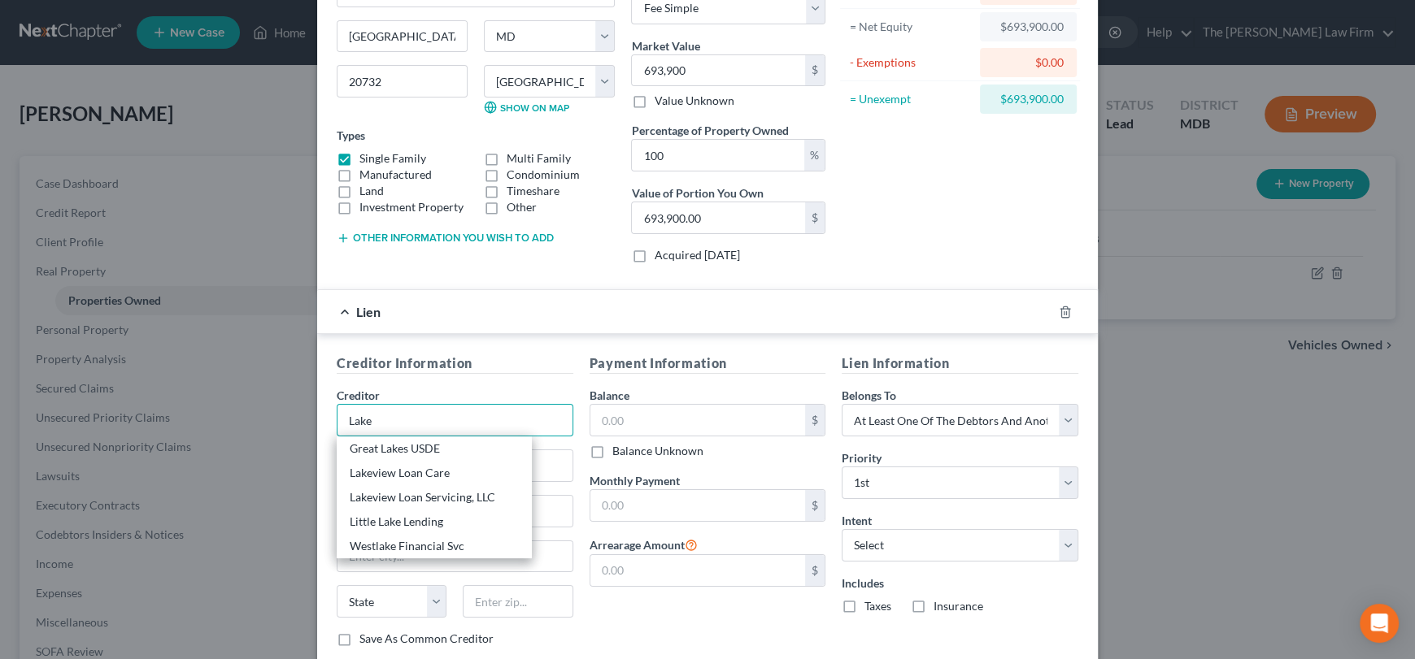
drag, startPoint x: 381, startPoint y: 426, endPoint x: 299, endPoint y: 420, distance: 82.4
click at [299, 420] on div "Edit Property × Address * 8324 Legacy Circle Chesapeake Beach State AL AK AR AZ…" at bounding box center [707, 329] width 1415 height 659
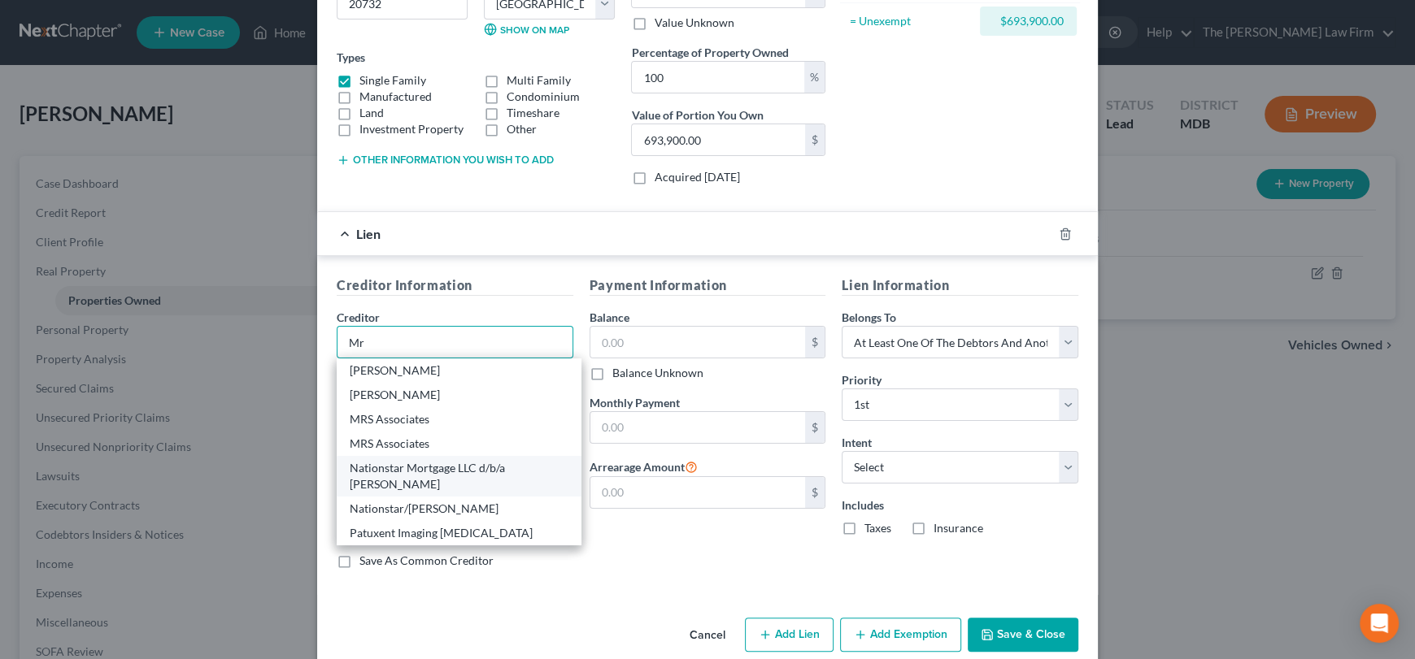
scroll to position [263, 0]
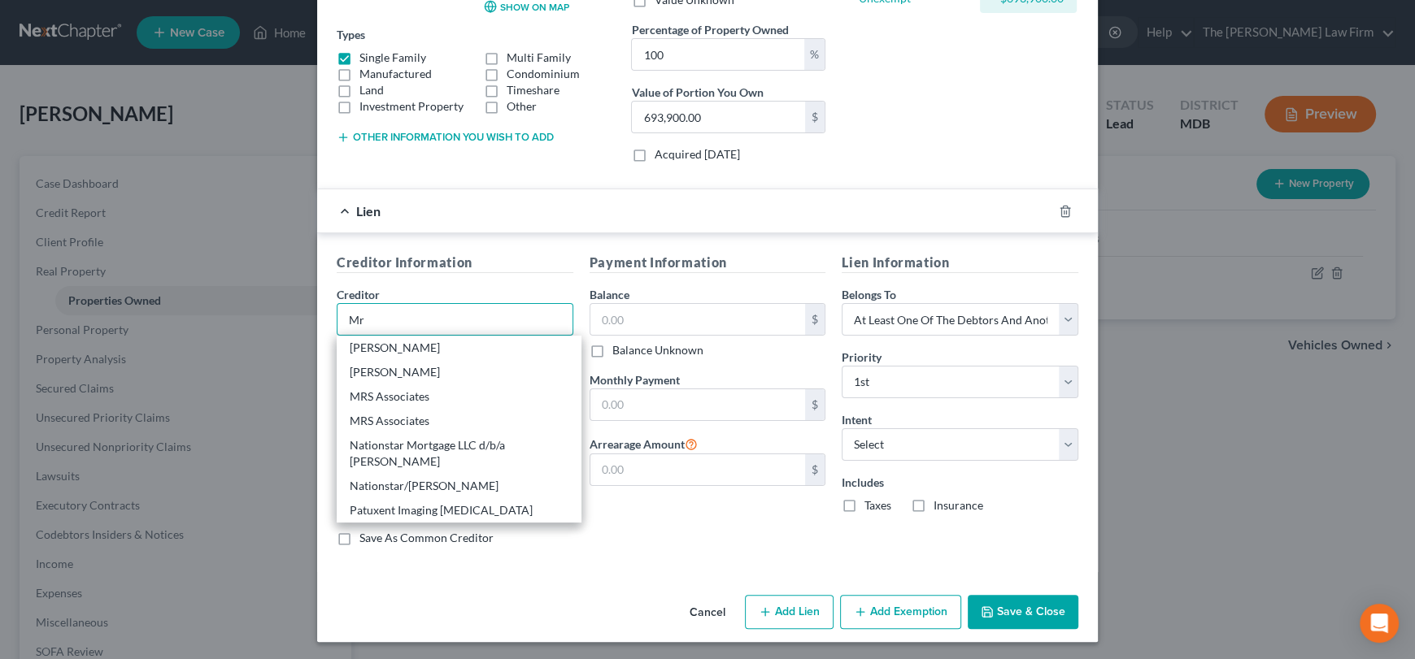
type input "Mr"
click at [494, 274] on div "Creditor Information Creditor * Mr Mr. Cooper Mr. Cooper MRS Associates MRS Ass…" at bounding box center [454, 406] width 253 height 307
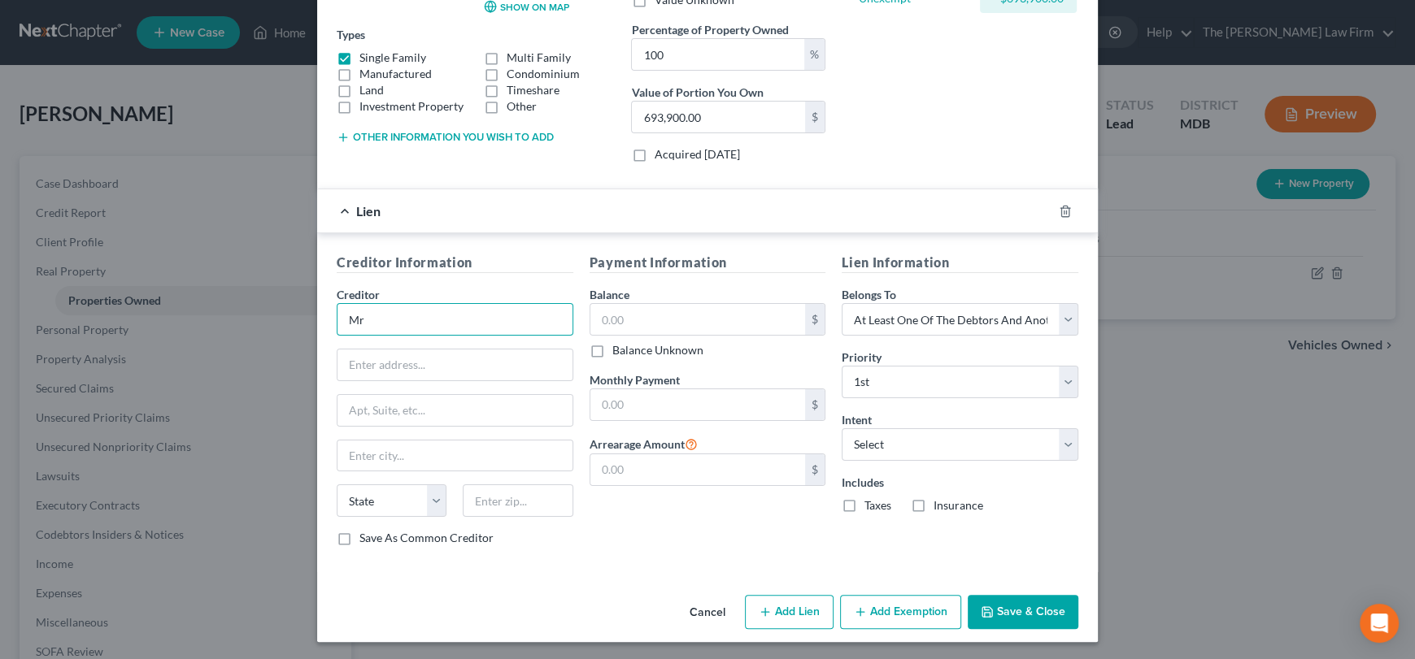
click at [411, 323] on input "Mr" at bounding box center [455, 319] width 237 height 33
drag, startPoint x: 411, startPoint y: 323, endPoint x: 311, endPoint y: 317, distance: 100.2
click at [317, 317] on div "Creditor Information Creditor * Mr State AL AK AR AZ CA CO CT DE DC FL GA GU HI…" at bounding box center [707, 402] width 781 height 339
click at [928, 450] on select "Select Surrender Redeem Reaffirm Avoid Other" at bounding box center [959, 444] width 237 height 33
select select "4"
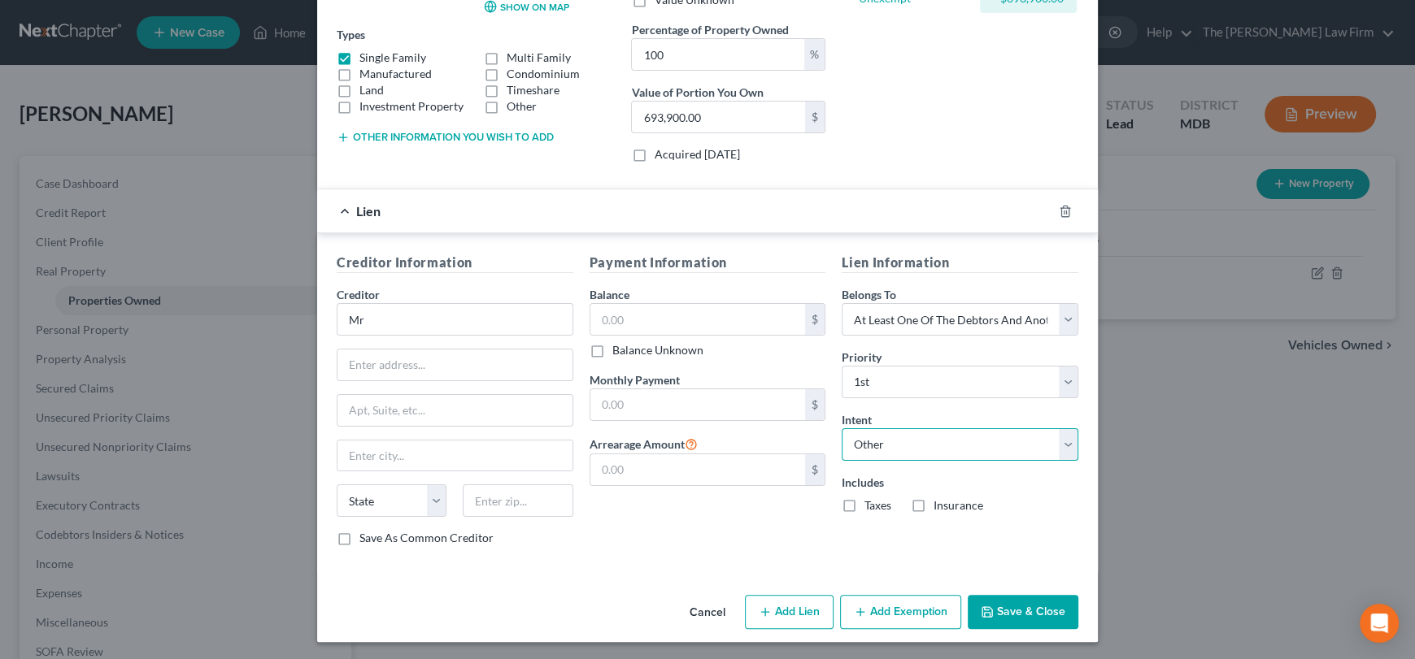
click at [841, 428] on select "Select Surrender Redeem Reaffirm Avoid Other" at bounding box center [959, 444] width 237 height 33
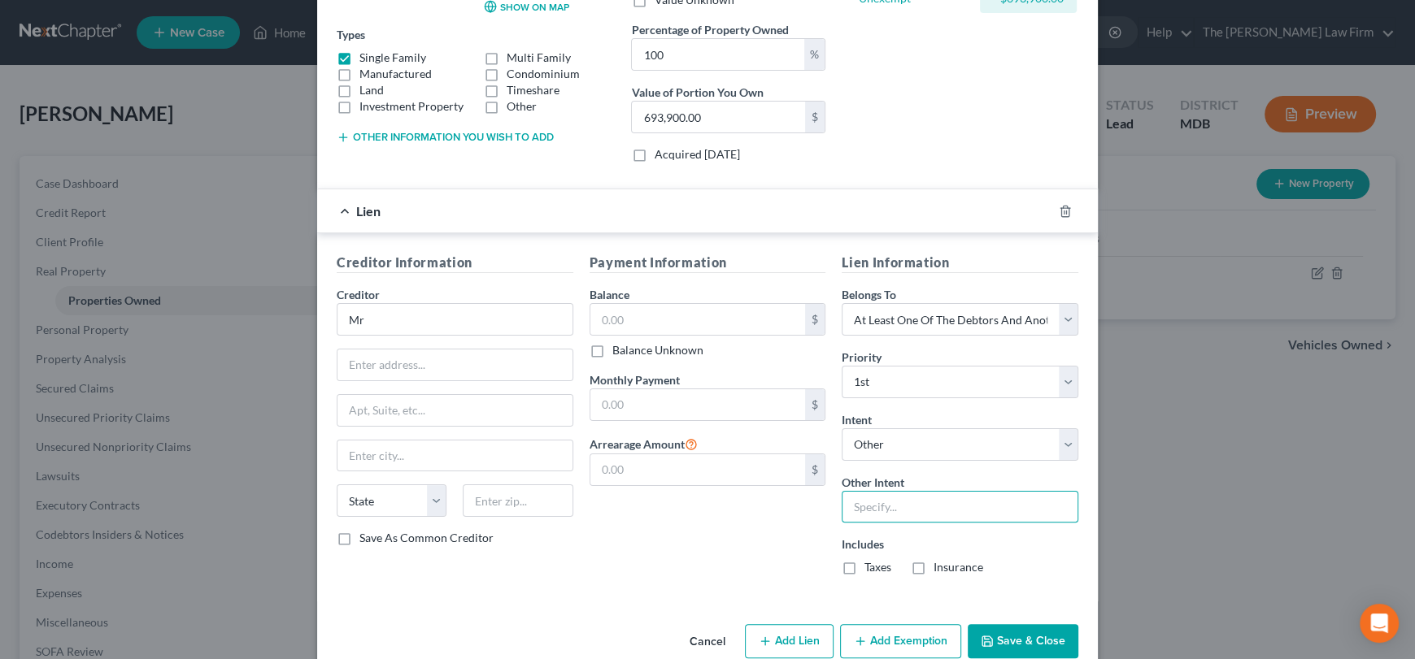
click at [890, 502] on input "text" at bounding box center [959, 507] width 237 height 33
type input "Retain"
drag, startPoint x: 839, startPoint y: 567, endPoint x: 922, endPoint y: 572, distance: 83.1
click at [864, 567] on label "Taxes" at bounding box center [877, 567] width 27 height 16
click at [871, 567] on input "Taxes" at bounding box center [876, 564] width 11 height 11
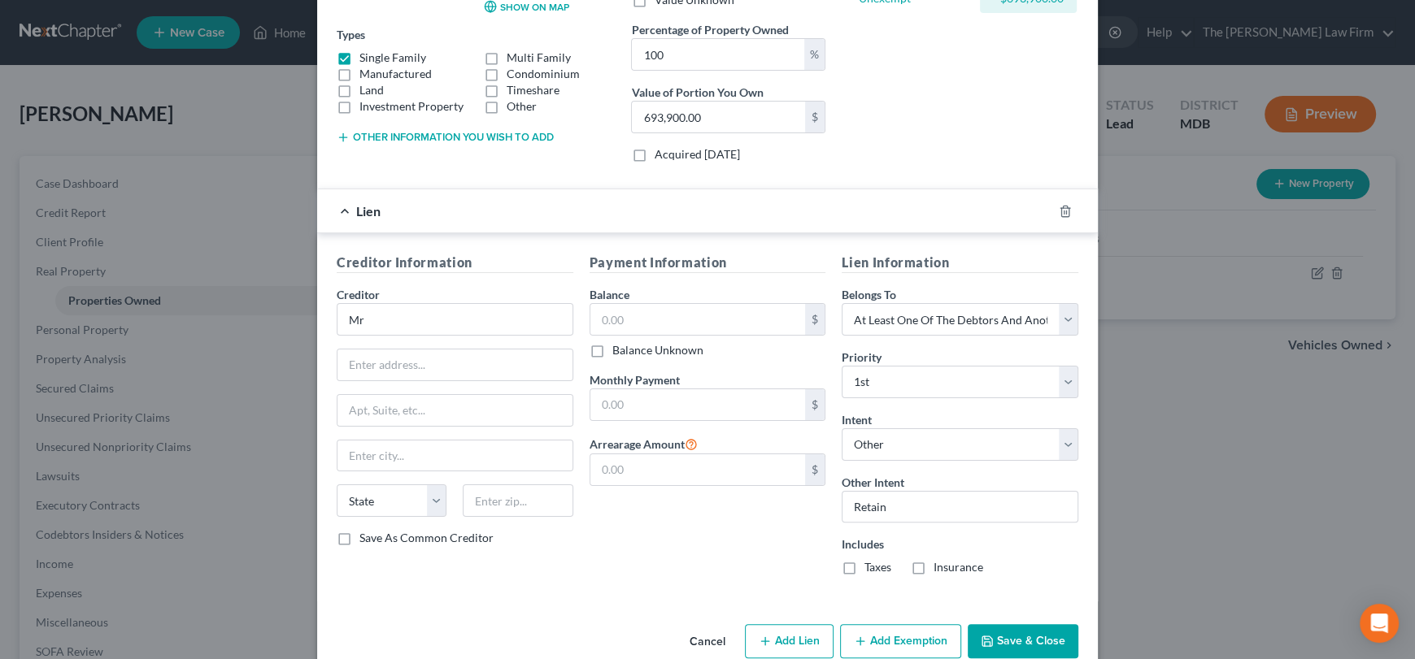
checkbox input "true"
click at [933, 567] on label "Insurance" at bounding box center [958, 567] width 50 height 16
click at [940, 567] on input "Insurance" at bounding box center [945, 564] width 11 height 11
checkbox input "true"
click at [644, 407] on input "text" at bounding box center [697, 404] width 215 height 31
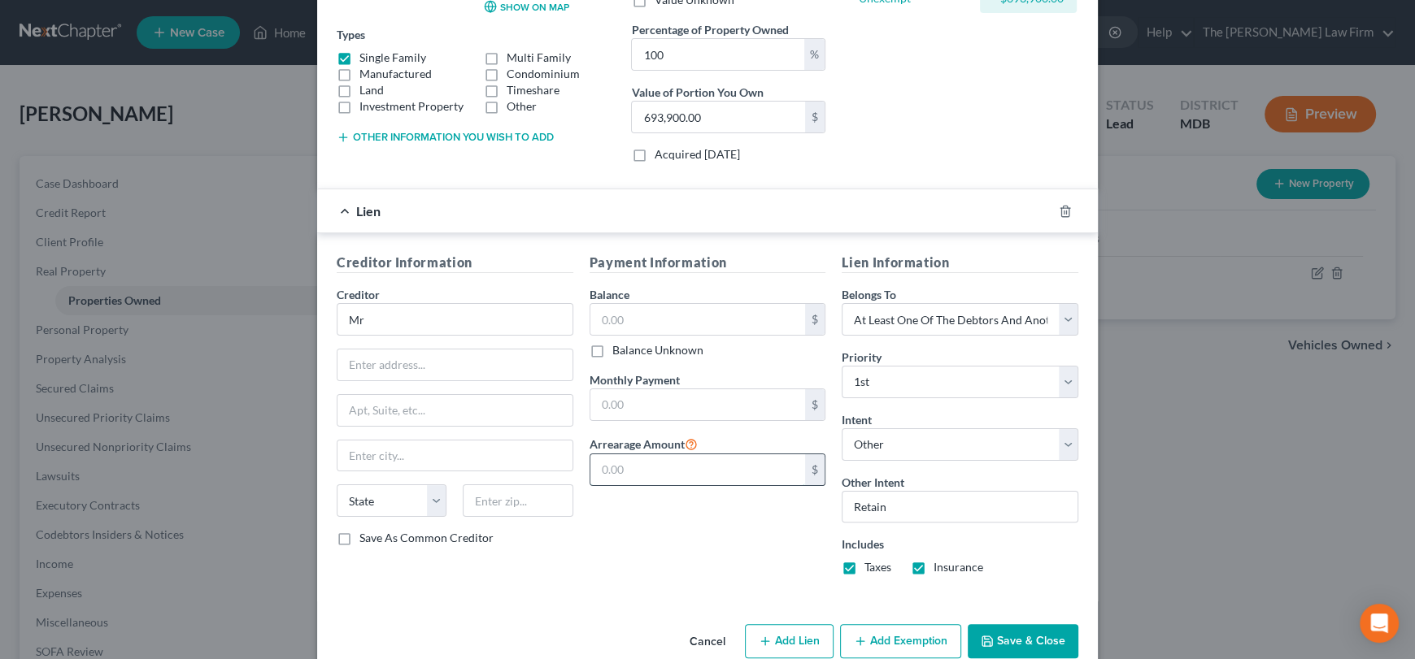
click at [610, 472] on input "text" at bounding box center [697, 469] width 215 height 31
type input "0.00"
click at [685, 304] on input "text" at bounding box center [697, 319] width 215 height 31
type input "564,733.78"
click at [620, 402] on input "text" at bounding box center [697, 404] width 215 height 31
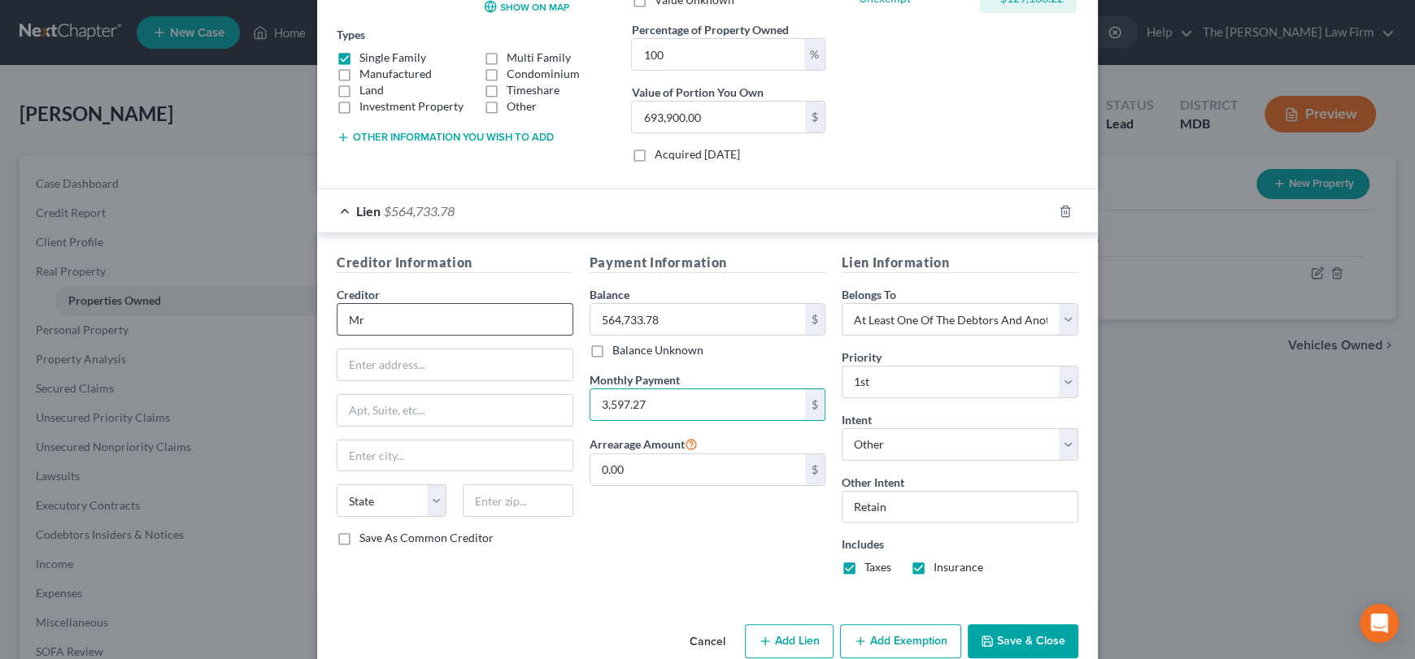
type input "3,597.27"
click at [440, 328] on input "Mr" at bounding box center [455, 319] width 237 height 33
type input "M"
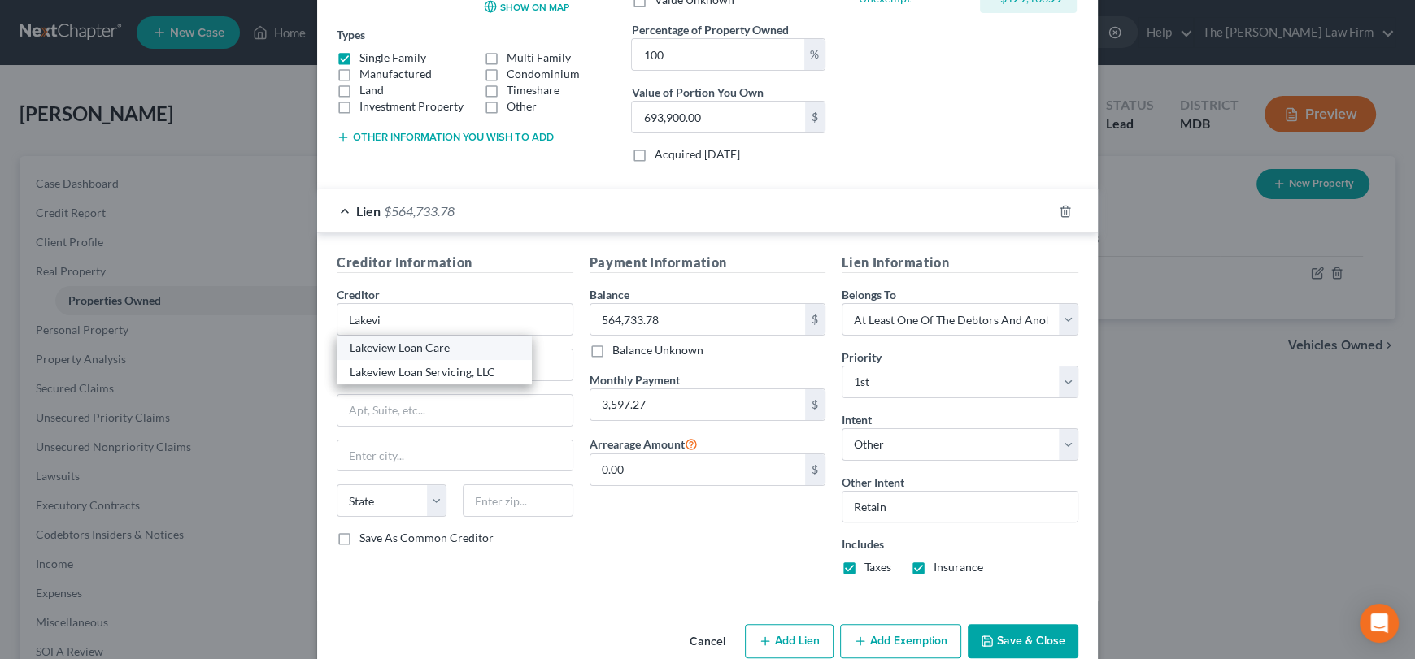
click at [438, 346] on div "Lakeview Loan Care" at bounding box center [434, 348] width 169 height 16
type input "Lakeview Loan Care"
type input "4425 Ponce de Leon Blvd"
type input "MS 5-251"
type input "Coral Gables"
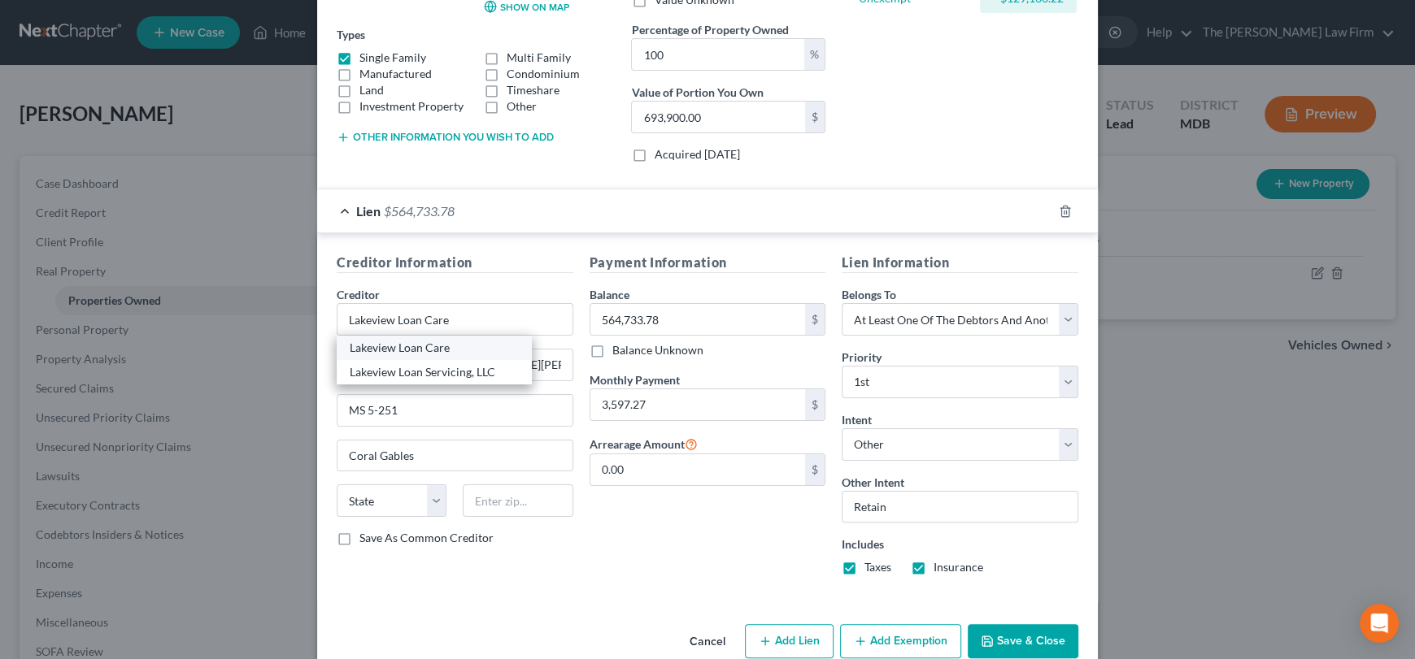
select select "9"
type input "33146"
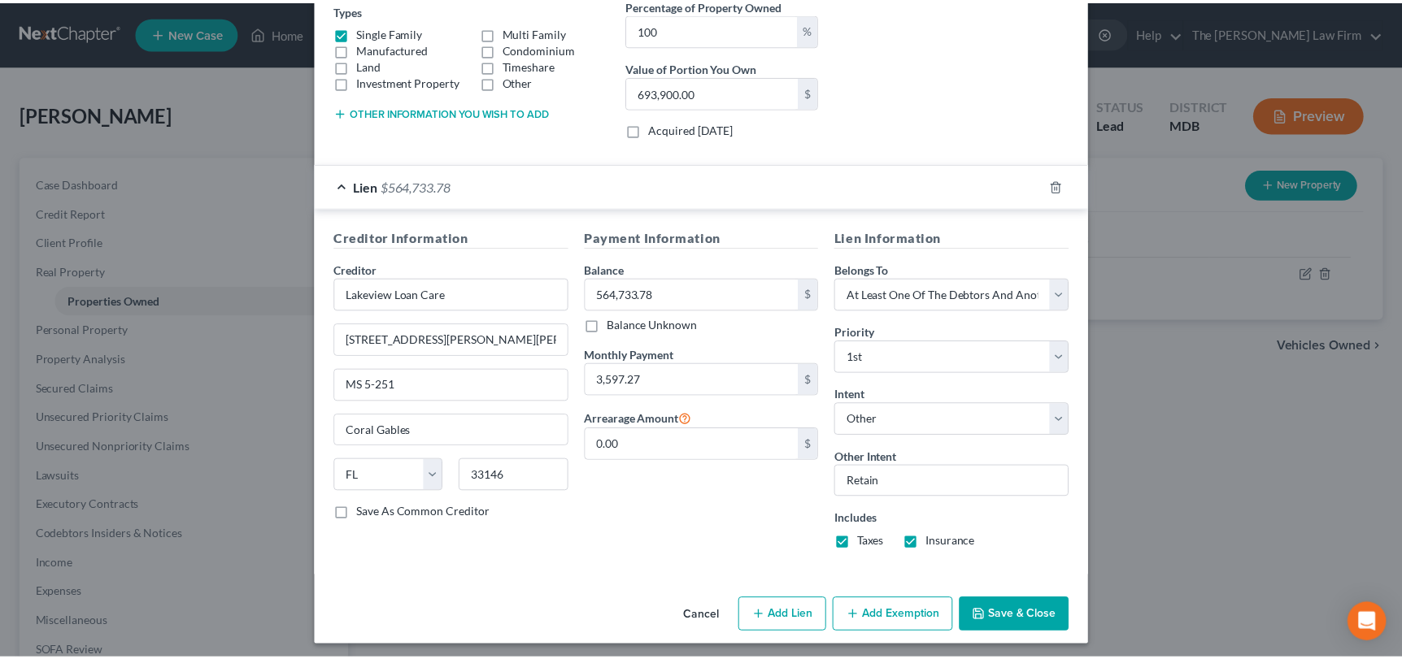
scroll to position [294, 0]
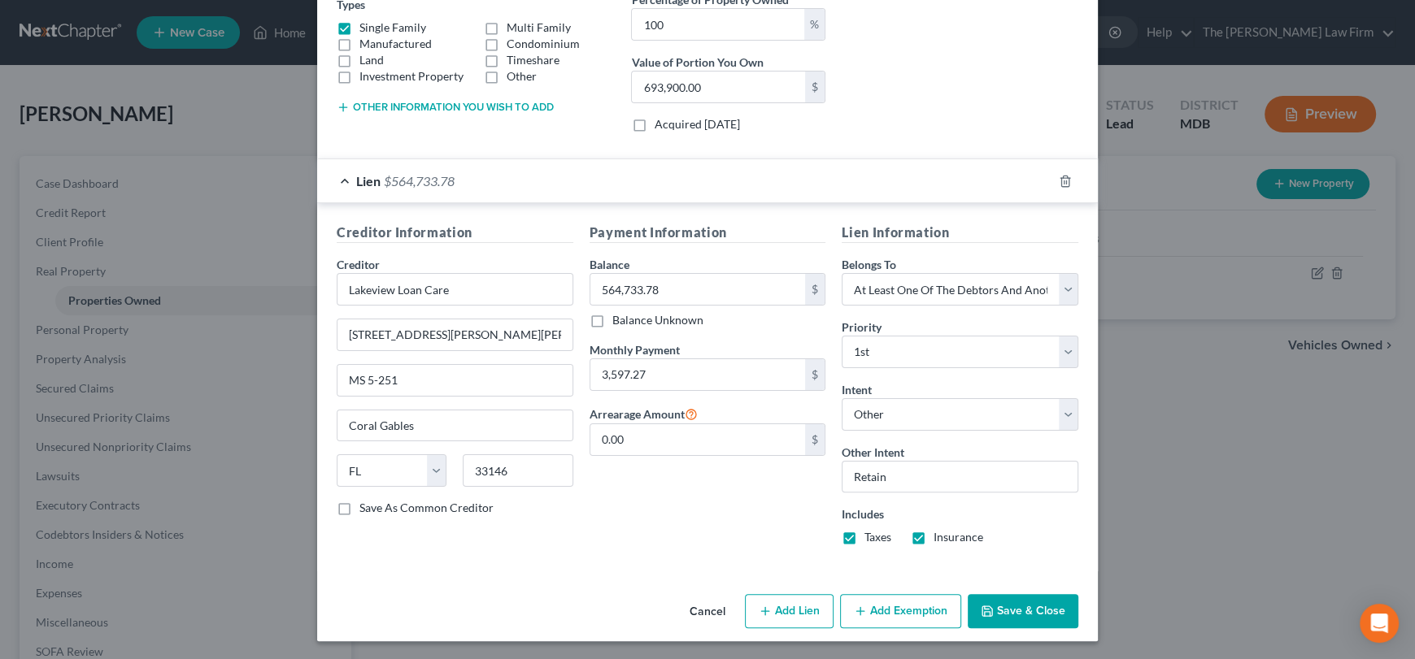
click at [1015, 607] on button "Save & Close" at bounding box center [1022, 611] width 111 height 34
